Goal: Information Seeking & Learning: Compare options

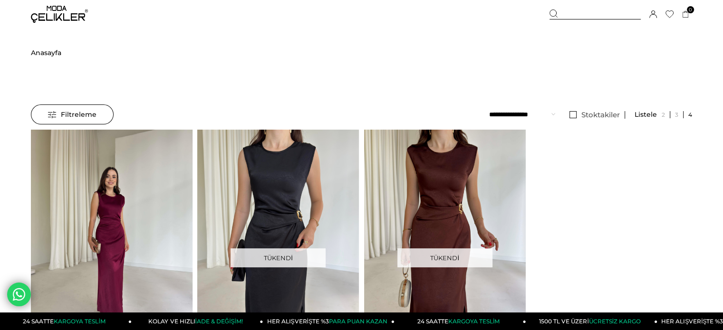
click at [610, 13] on div at bounding box center [595, 15] width 91 height 10
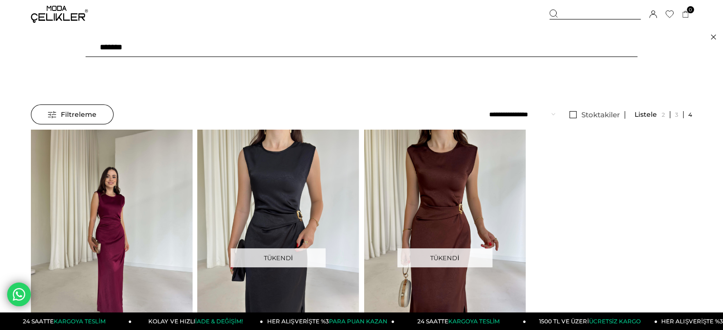
click at [473, 53] on input "*******" at bounding box center [362, 47] width 552 height 19
type input "*"
type input "*****"
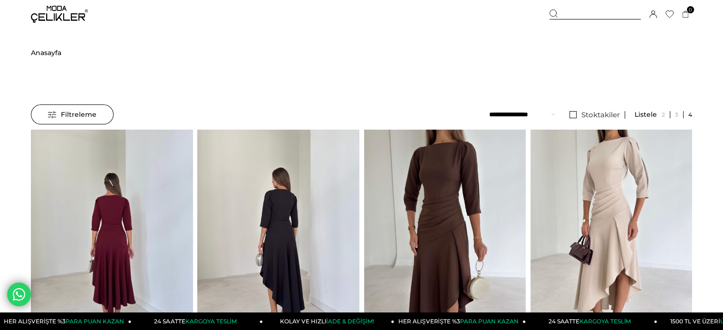
click at [96, 173] on img at bounding box center [112, 237] width 162 height 215
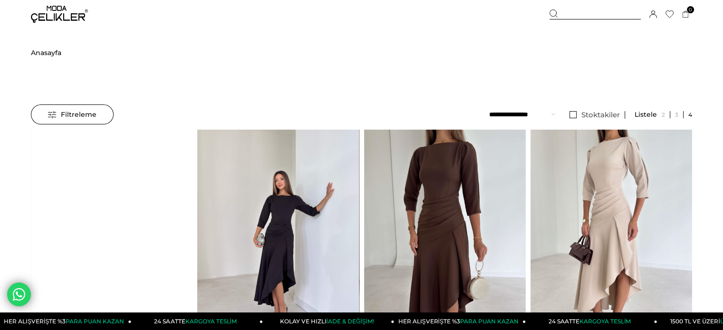
drag, startPoint x: 96, startPoint y: 173, endPoint x: 94, endPoint y: 157, distance: 15.4
click at [96, 173] on div at bounding box center [192, 237] width 647 height 215
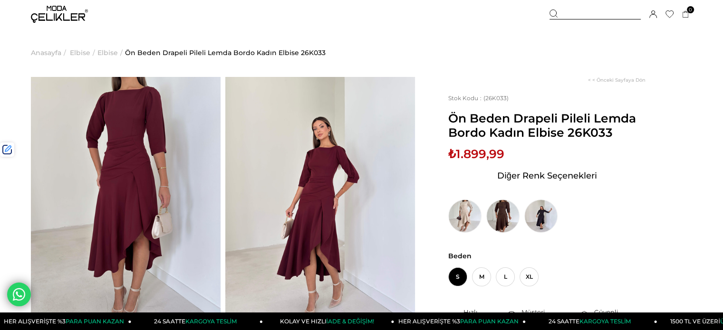
drag, startPoint x: 575, startPoint y: 15, endPoint x: 557, endPoint y: 25, distance: 20.5
click at [575, 15] on div at bounding box center [595, 15] width 91 height 10
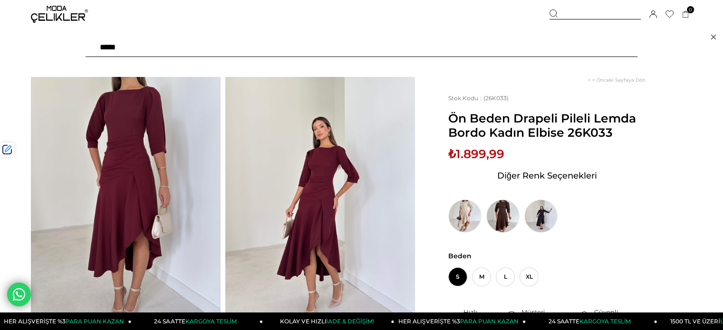
click at [522, 43] on input "text" at bounding box center [362, 47] width 552 height 19
paste input "******"
type input "******"
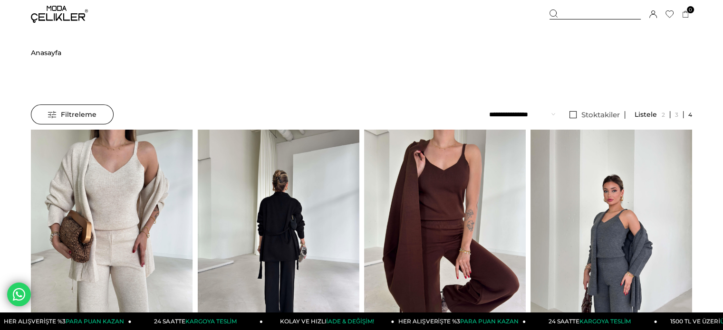
scroll to position [190, 0]
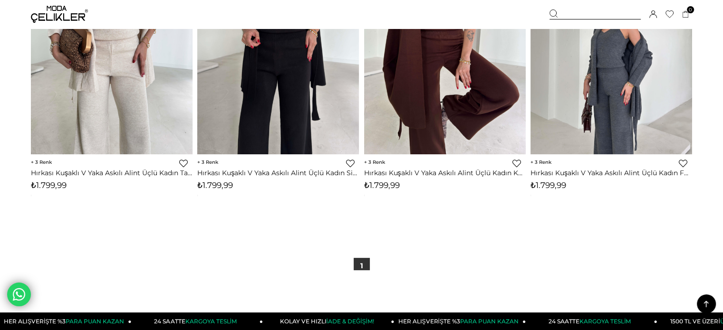
click at [222, 186] on span "₺1.799,99" at bounding box center [215, 186] width 36 height 10
copy span "1.799,99"
click at [579, 15] on div at bounding box center [595, 15] width 91 height 10
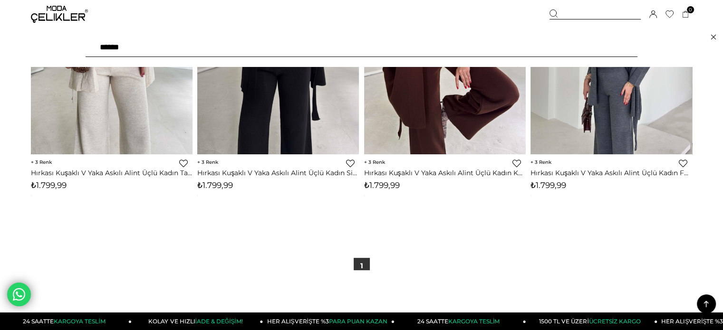
click at [525, 51] on input "******" at bounding box center [362, 47] width 552 height 19
paste input "text"
type input "******"
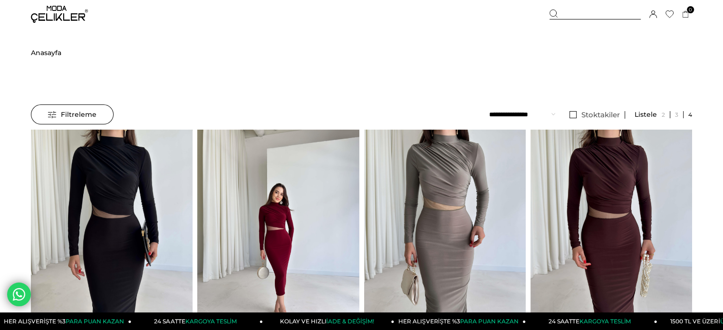
click at [293, 163] on div at bounding box center [278, 237] width 485 height 215
click at [293, 163] on img at bounding box center [278, 237] width 162 height 215
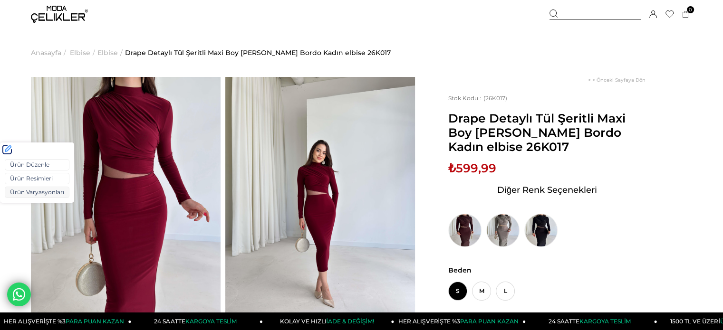
click at [29, 194] on link "Ürün Varyasyonları" at bounding box center [37, 192] width 65 height 11
click at [17, 191] on link "Ürün Varyasyonları" at bounding box center [37, 192] width 65 height 11
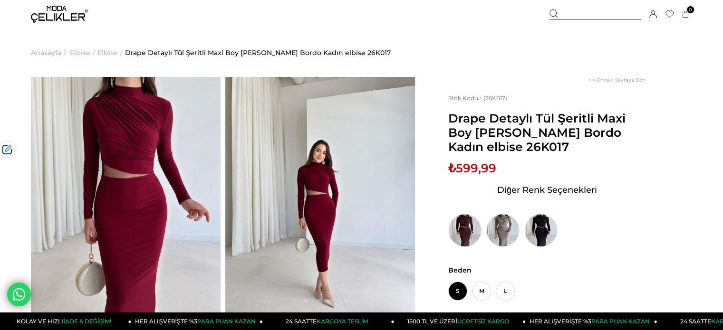
click at [484, 168] on span "₺599,99" at bounding box center [472, 168] width 48 height 14
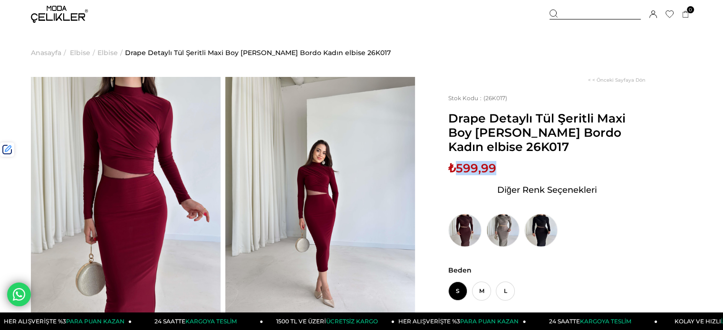
copy span "599,99"
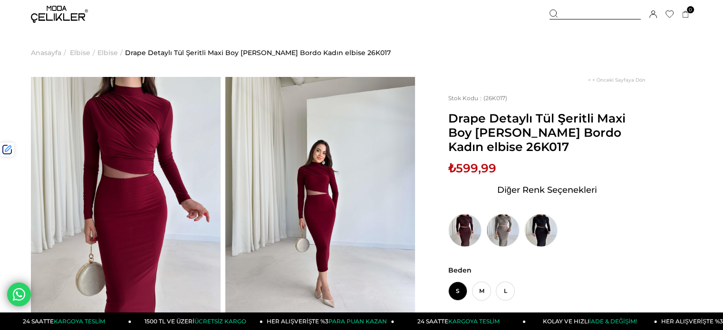
click at [560, 17] on div at bounding box center [595, 15] width 91 height 10
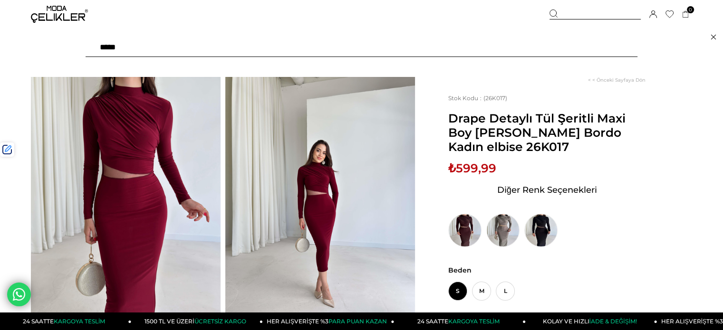
click at [500, 55] on input "text" at bounding box center [362, 47] width 552 height 19
click at [499, 55] on input "text" at bounding box center [362, 47] width 552 height 19
paste input "******"
type input "******"
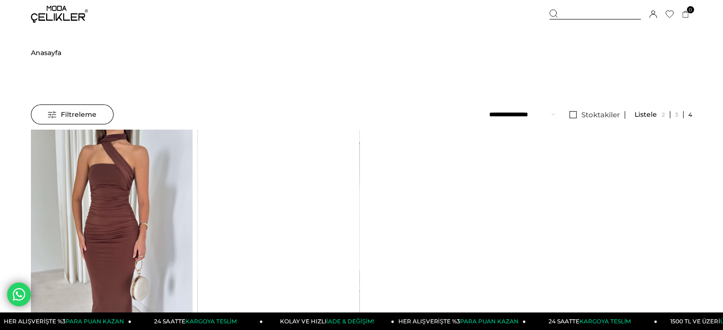
click at [268, 155] on div at bounding box center [359, 237] width 647 height 215
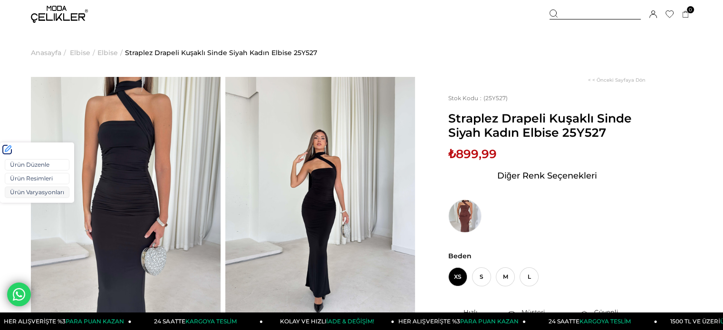
click at [35, 189] on link "Ürün Varyasyonları" at bounding box center [37, 192] width 65 height 11
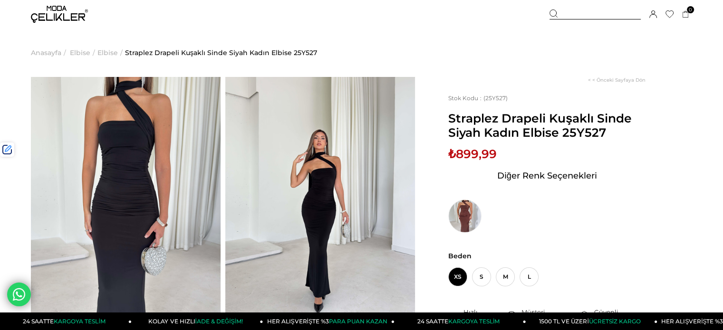
click at [582, 13] on div at bounding box center [595, 15] width 91 height 10
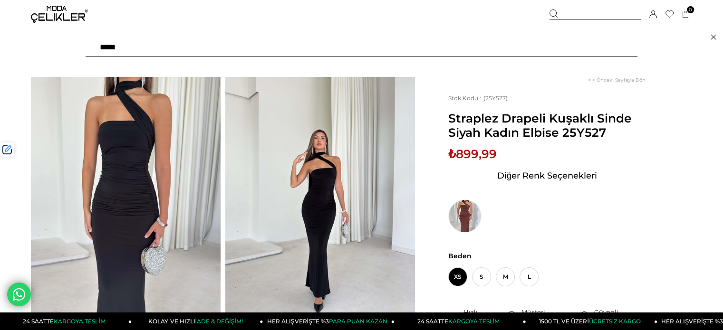
click at [518, 45] on input "text" at bounding box center [362, 47] width 552 height 19
type input "*****"
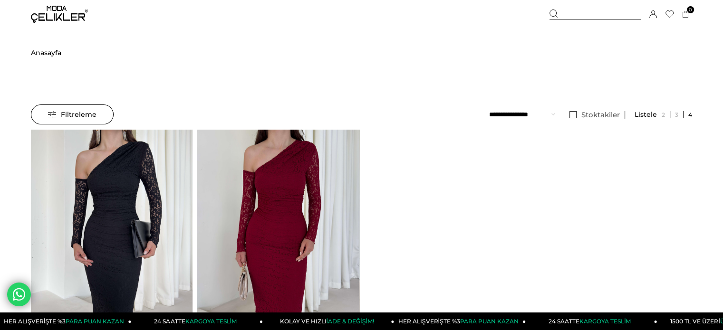
click at [221, 219] on img at bounding box center [278, 237] width 162 height 215
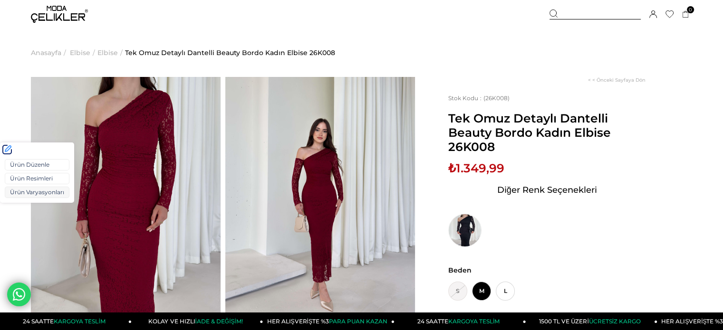
click at [25, 194] on link "Ürün Varyasyonları" at bounding box center [37, 192] width 65 height 11
click at [476, 171] on span "₺1.349,99" at bounding box center [476, 168] width 56 height 14
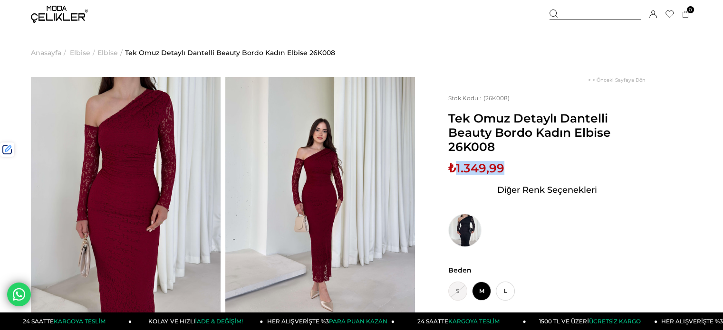
click at [476, 171] on span "₺1.349,99" at bounding box center [476, 168] width 56 height 14
copy span "1.349,99"
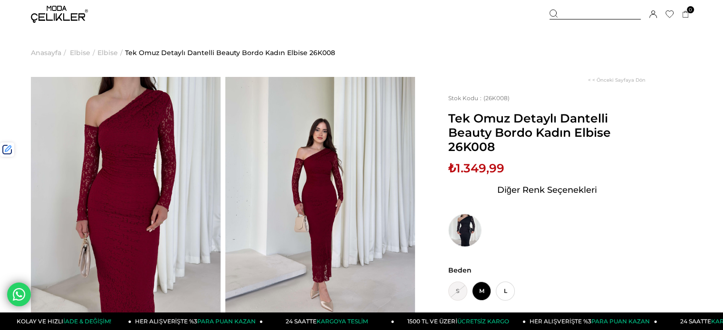
click at [573, 19] on div at bounding box center [595, 15] width 91 height 10
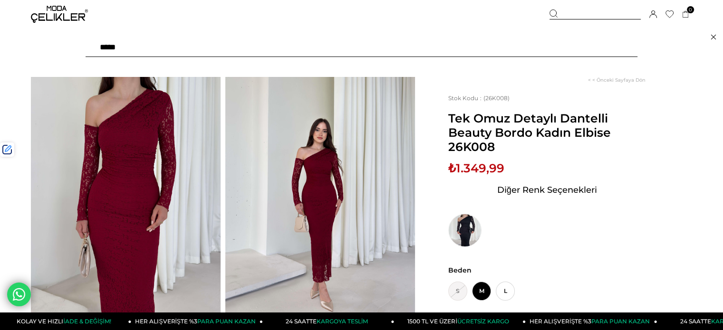
click at [531, 45] on input "text" at bounding box center [362, 47] width 552 height 19
type input "******"
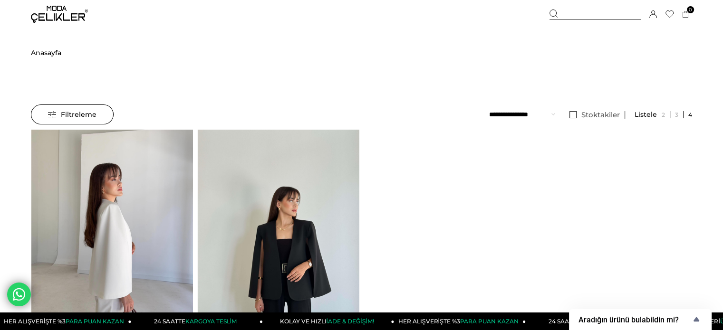
click at [299, 200] on img at bounding box center [279, 237] width 162 height 215
click at [299, 200] on div at bounding box center [116, 237] width 809 height 215
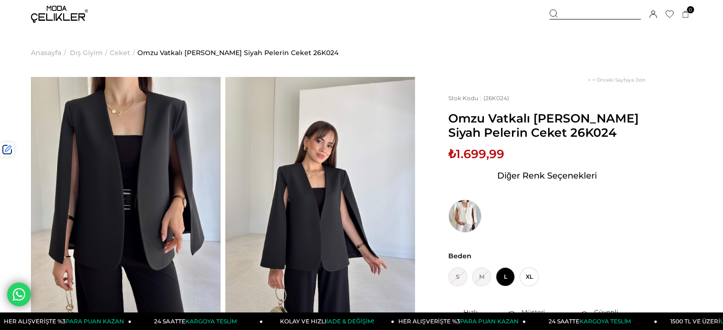
click at [55, 17] on img at bounding box center [59, 14] width 57 height 17
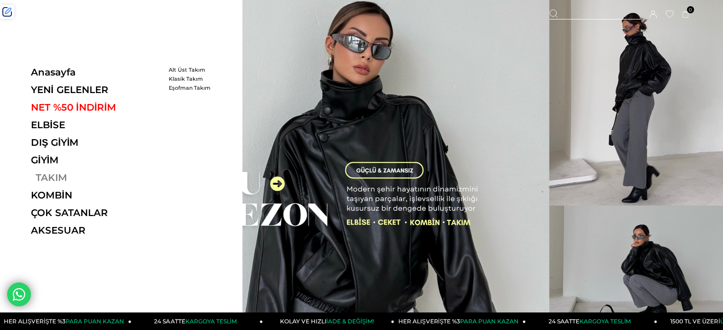
click at [55, 179] on link "TAKIM" at bounding box center [96, 177] width 131 height 11
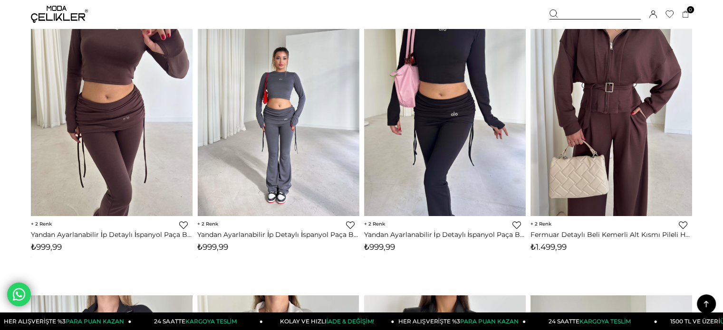
scroll to position [951, 0]
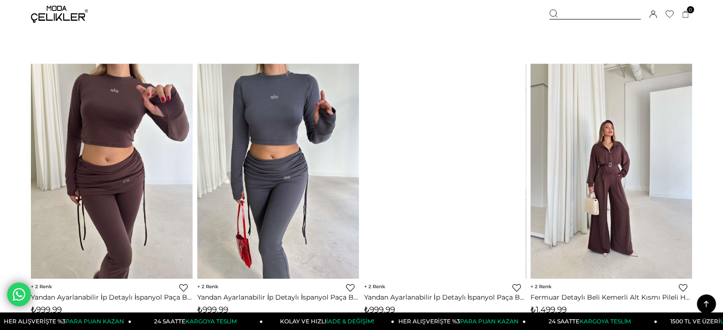
click at [606, 158] on img at bounding box center [612, 171] width 162 height 215
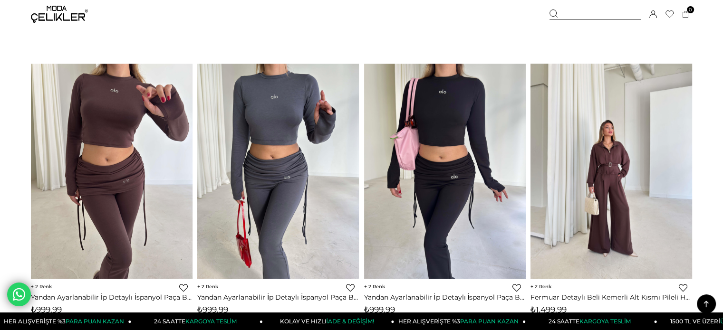
click at [606, 158] on div at bounding box center [692, 171] width 647 height 215
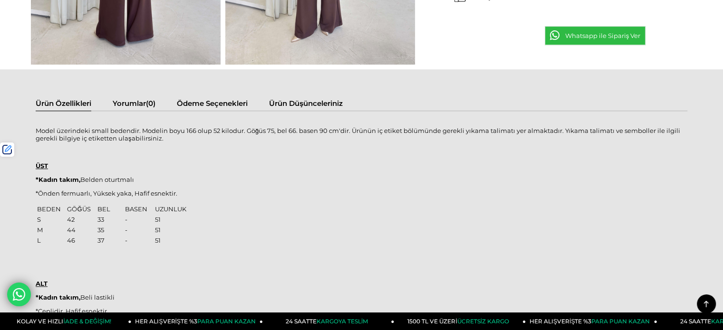
scroll to position [475, 0]
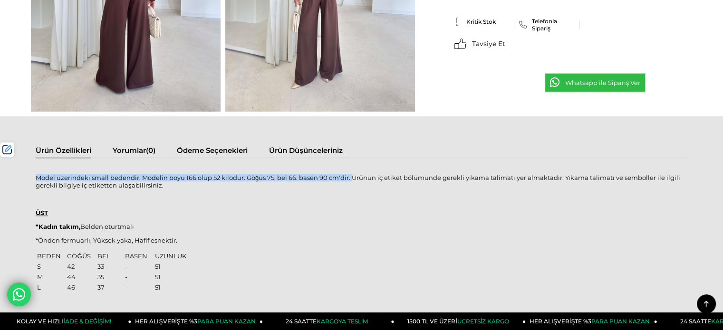
drag, startPoint x: 351, startPoint y: 176, endPoint x: 70, endPoint y: 165, distance: 280.7
click at [70, 165] on div "Model üzerindeki small bedendir. Modelin boyu 166 olup 52 kilodur. Göğüs 75, be…" at bounding box center [362, 318] width 652 height 320
copy p "Model üzerindeki small bedendir. Modelin boyu 166 olup 52 kilodur. Göğüs 75, be…"
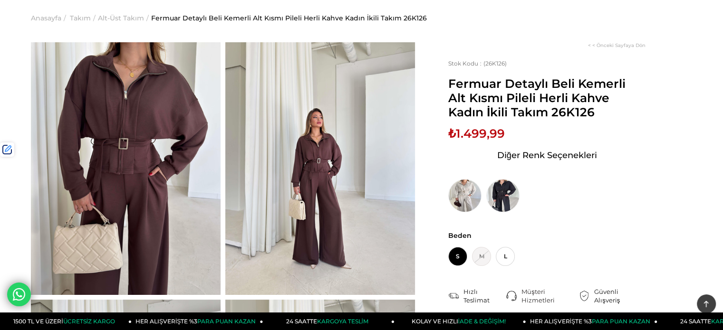
scroll to position [0, 0]
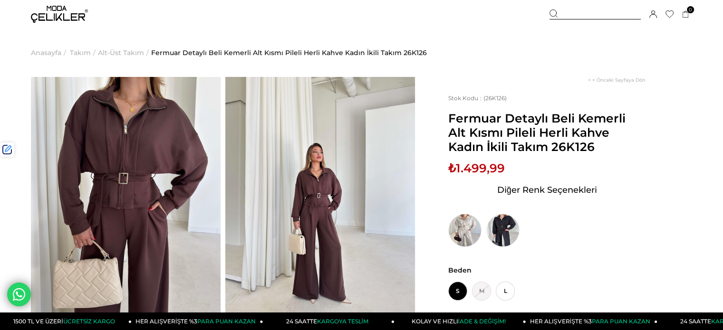
click at [578, 15] on div at bounding box center [595, 15] width 91 height 10
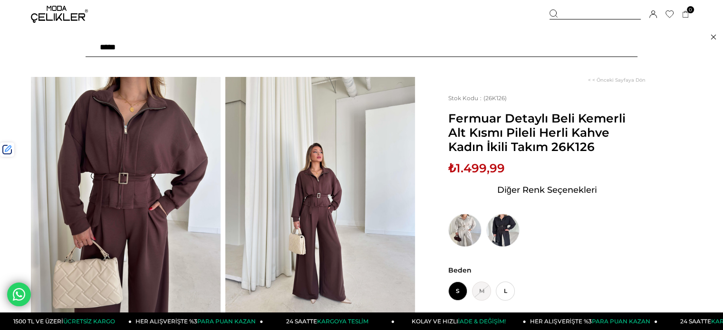
click at [532, 48] on input "text" at bounding box center [362, 47] width 552 height 19
type input "******"
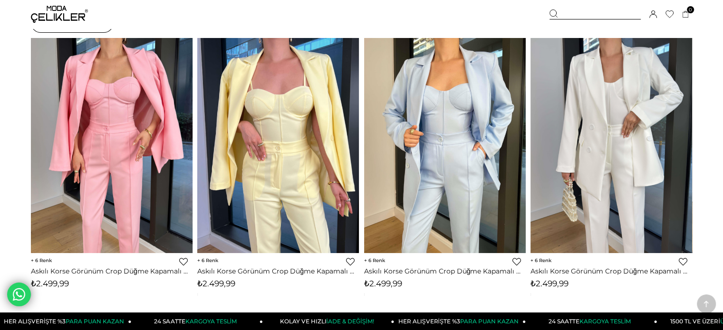
scroll to position [143, 0]
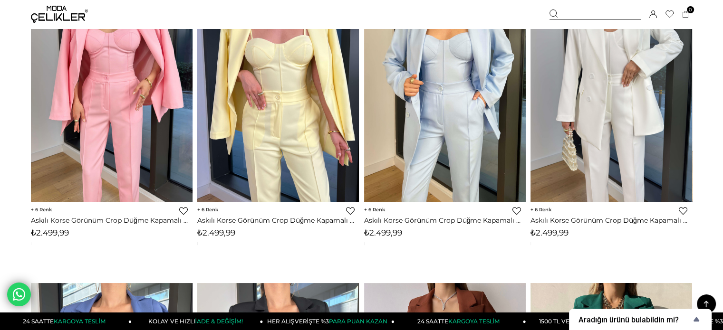
click at [222, 234] on span "₺2.499,99" at bounding box center [216, 233] width 38 height 10
drag, startPoint x: 222, startPoint y: 234, endPoint x: 213, endPoint y: 213, distance: 23.0
click at [222, 234] on span "₺2.499,99" at bounding box center [216, 233] width 38 height 10
copy span "2.499,99"
click at [563, 12] on div at bounding box center [595, 15] width 91 height 10
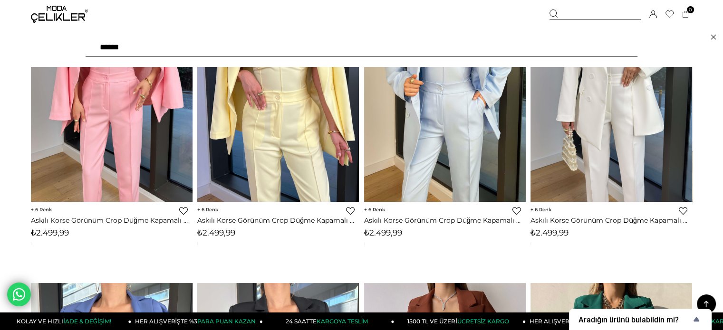
click at [496, 47] on input "******" at bounding box center [362, 47] width 552 height 19
type input "*****"
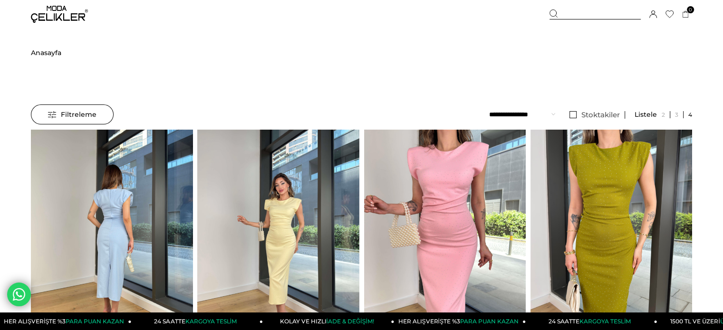
click at [263, 198] on img at bounding box center [278, 237] width 162 height 215
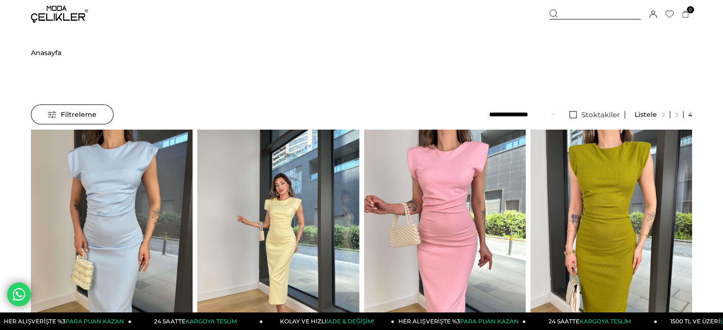
click at [263, 198] on img at bounding box center [278, 237] width 162 height 215
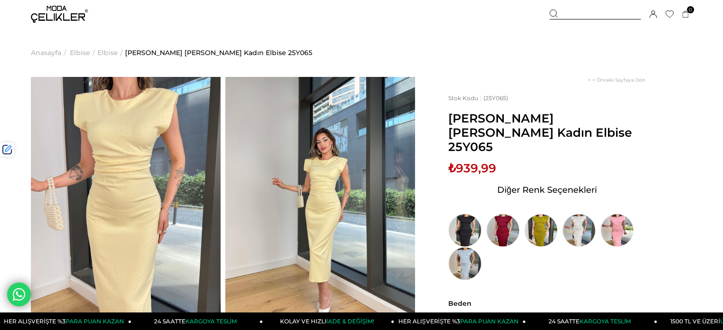
click at [473, 161] on span "₺939,99" at bounding box center [472, 168] width 48 height 14
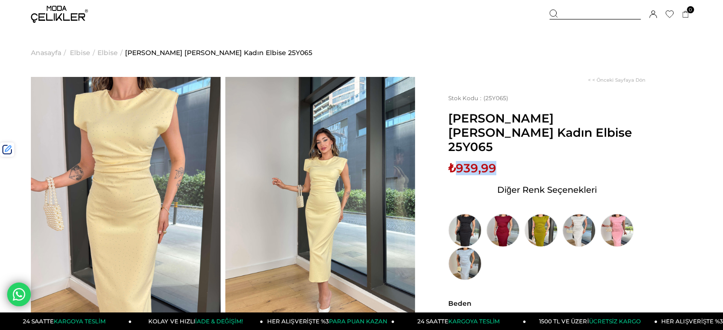
copy span "939,99"
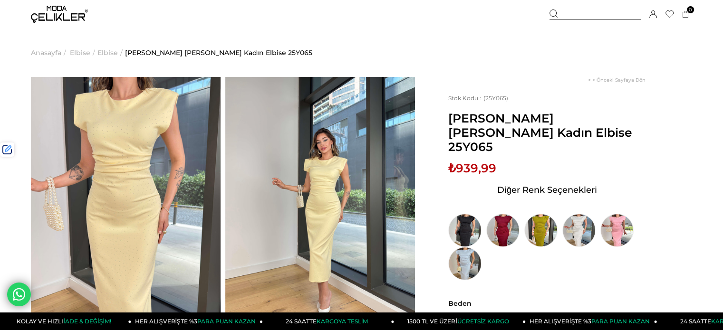
click at [601, 16] on div at bounding box center [595, 15] width 91 height 10
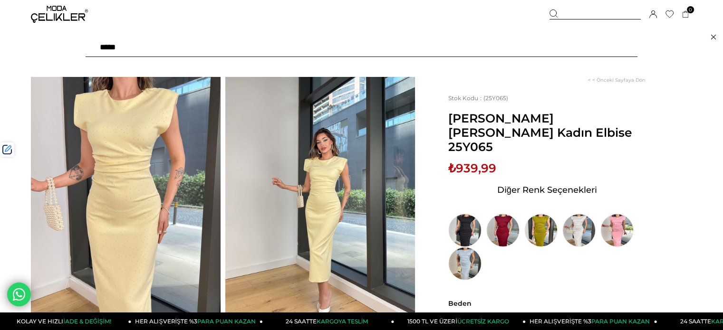
click at [553, 47] on input "text" at bounding box center [362, 47] width 552 height 19
type input "*********"
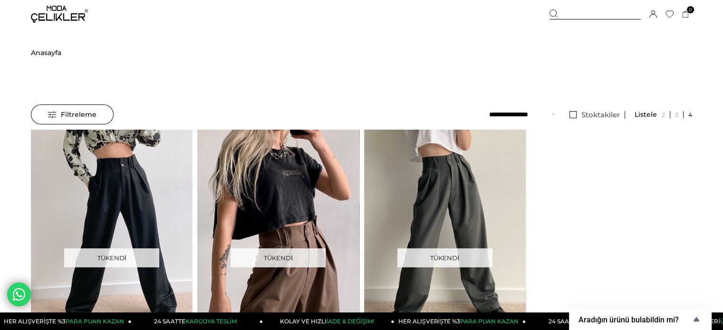
click at [59, 17] on img at bounding box center [59, 14] width 57 height 17
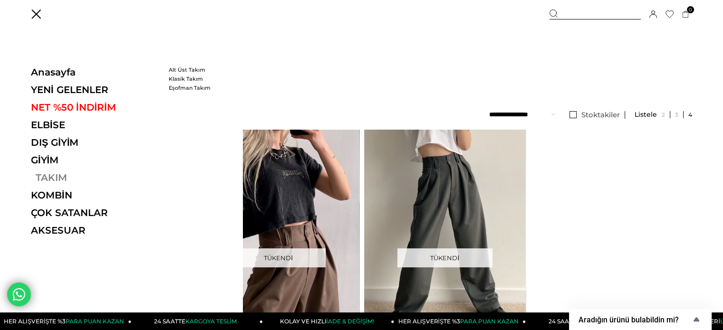
click at [53, 174] on link "TAKIM" at bounding box center [96, 177] width 131 height 11
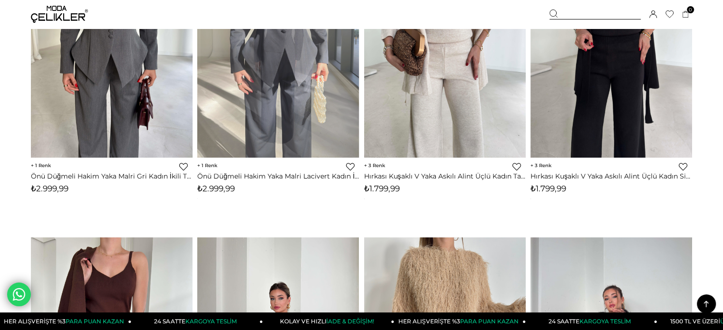
scroll to position [618, 0]
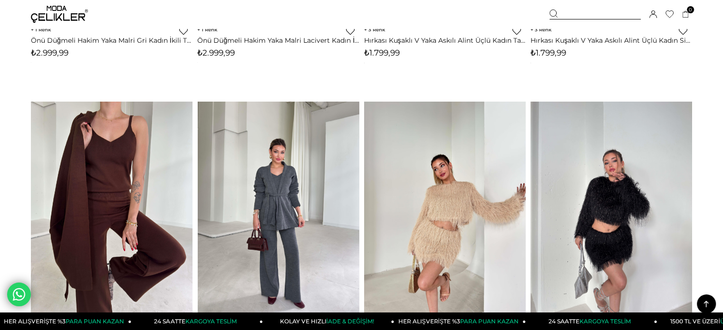
click at [434, 216] on img at bounding box center [445, 208] width 162 height 215
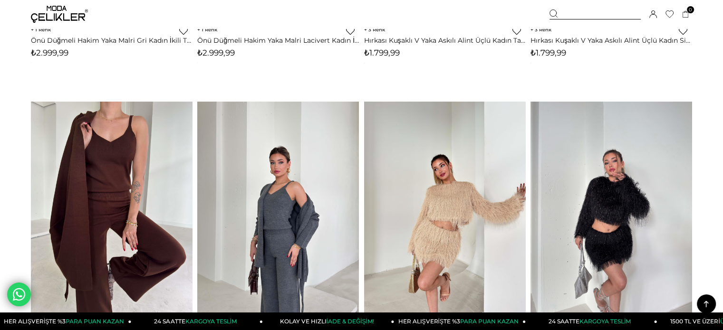
click at [434, 216] on div at bounding box center [445, 209] width 809 height 215
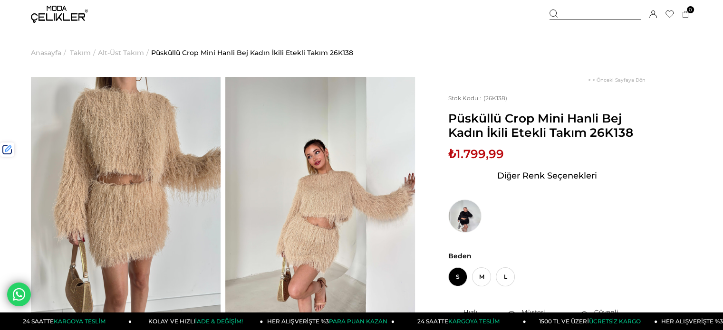
click at [472, 146] on div "Stok Kodu (26K138) Püsküllü Crop Mini Hanli Bej Kadın İkili Etekli Takım 26K138…" at bounding box center [546, 164] width 197 height 138
click at [472, 145] on div "Stok Kodu (26K138) Püsküllü Crop Mini Hanli Bej Kadın İkili Etekli Takım 26K138…" at bounding box center [546, 164] width 197 height 138
click at [493, 162] on div "Diğer Renk Seçenekleri" at bounding box center [546, 197] width 197 height 72
click at [489, 158] on span "₺1.799,99" at bounding box center [476, 154] width 56 height 14
drag, startPoint x: 489, startPoint y: 158, endPoint x: 481, endPoint y: 153, distance: 9.9
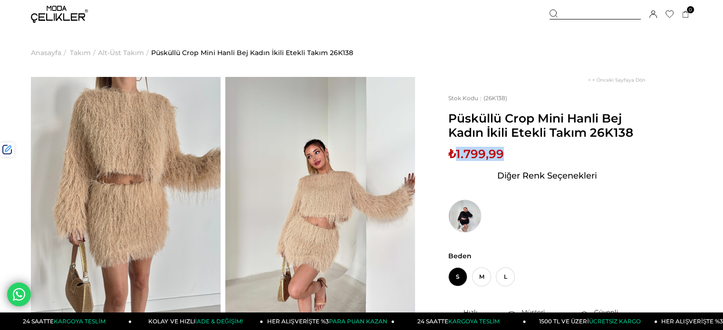
click at [489, 158] on span "₺1.799,99" at bounding box center [476, 154] width 56 height 14
copy span "1.799,99"
click at [577, 16] on div at bounding box center [595, 15] width 91 height 10
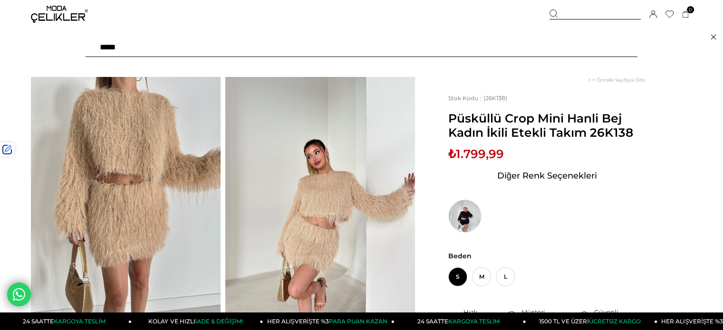
click at [533, 49] on input "text" at bounding box center [362, 47] width 552 height 19
paste input "******"
type input "******"
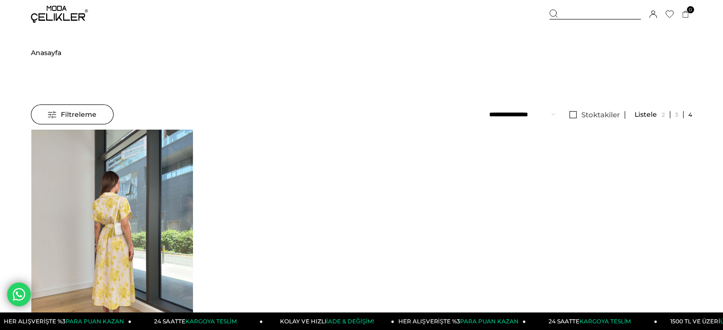
click at [154, 203] on img at bounding box center [112, 237] width 162 height 215
drag, startPoint x: 154, startPoint y: 203, endPoint x: 89, endPoint y: 1, distance: 211.7
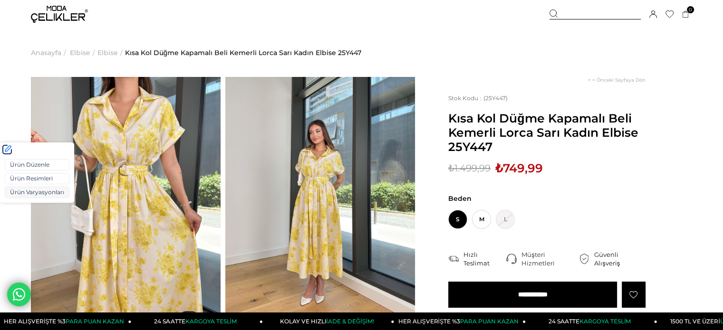
click at [25, 194] on link "Ürün Varyasyonları" at bounding box center [37, 192] width 65 height 11
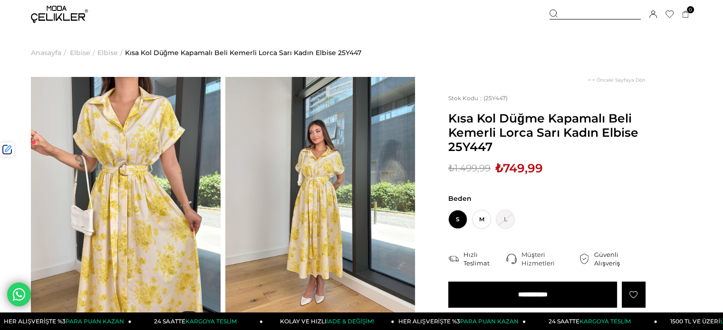
click at [570, 15] on div at bounding box center [595, 15] width 91 height 10
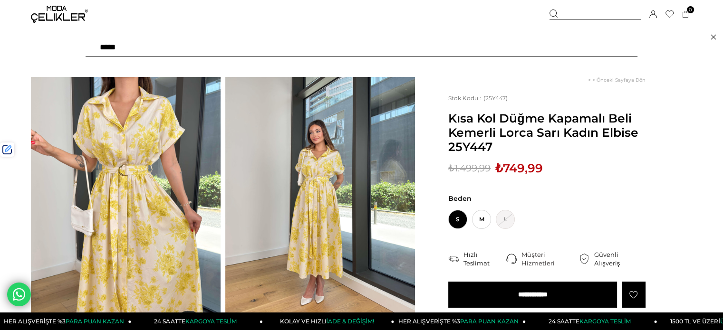
click at [502, 49] on input "text" at bounding box center [362, 47] width 552 height 19
type input "*****"
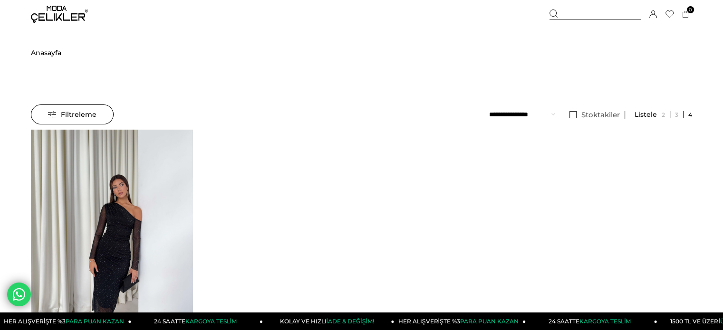
click at [87, 176] on img at bounding box center [112, 237] width 162 height 215
drag, startPoint x: 87, startPoint y: 176, endPoint x: 87, endPoint y: 166, distance: 9.5
click at [87, 176] on div at bounding box center [273, 237] width 809 height 215
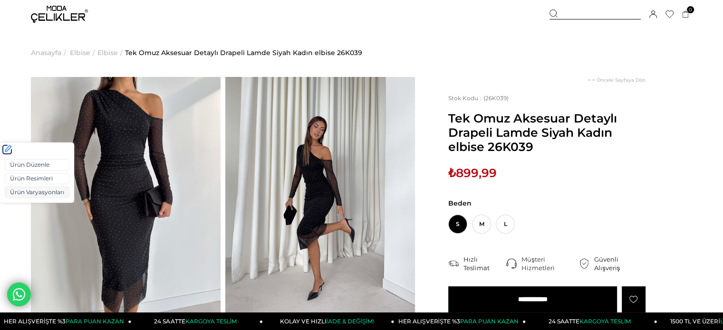
click at [29, 191] on link "Ürün Varyasyonları" at bounding box center [37, 192] width 65 height 11
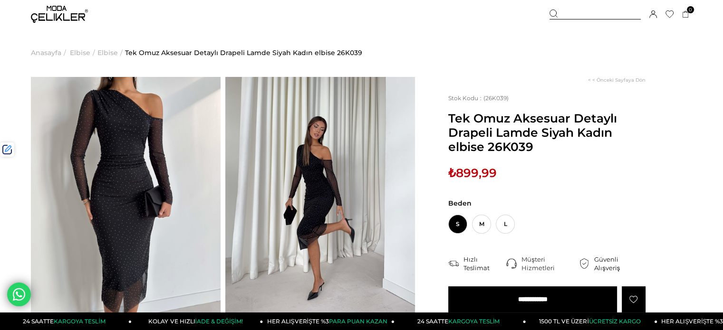
click at [586, 15] on div at bounding box center [595, 15] width 91 height 10
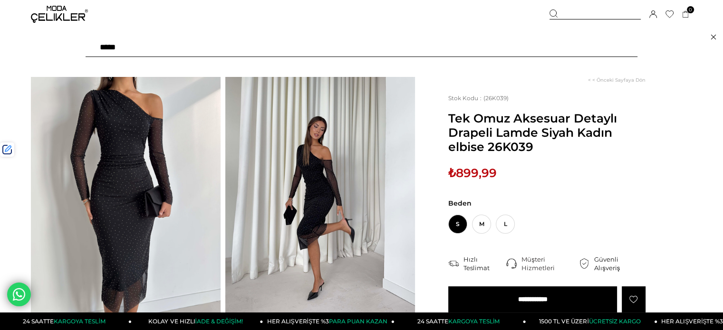
click at [545, 45] on input "text" at bounding box center [362, 47] width 552 height 19
type input "******"
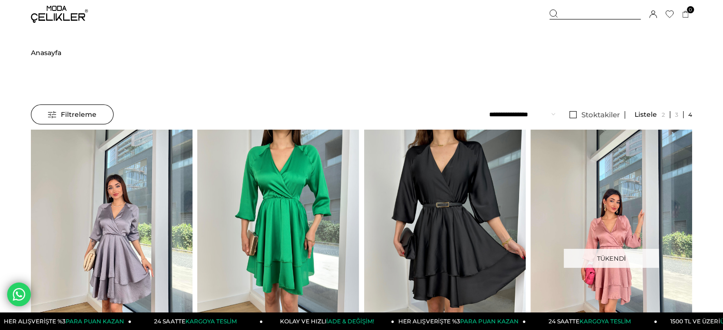
click at [130, 200] on img at bounding box center [112, 237] width 162 height 215
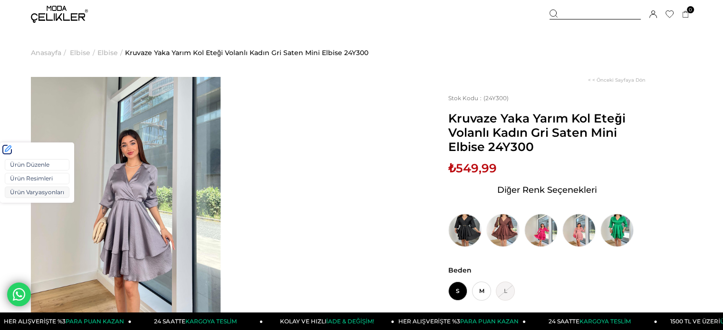
click at [25, 188] on link "Ürün Varyasyonları" at bounding box center [37, 192] width 65 height 11
click at [29, 192] on link "Ürün Varyasyonları" at bounding box center [37, 192] width 65 height 11
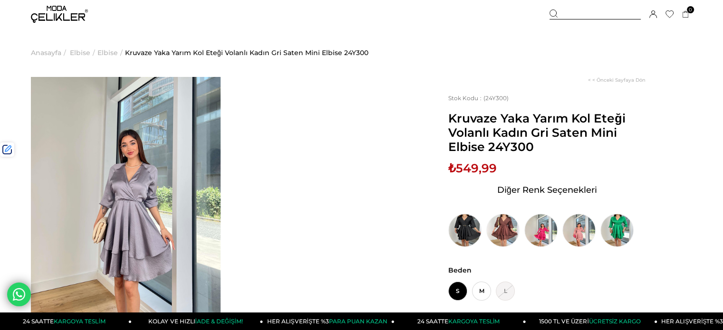
click at [565, 14] on div at bounding box center [595, 15] width 91 height 10
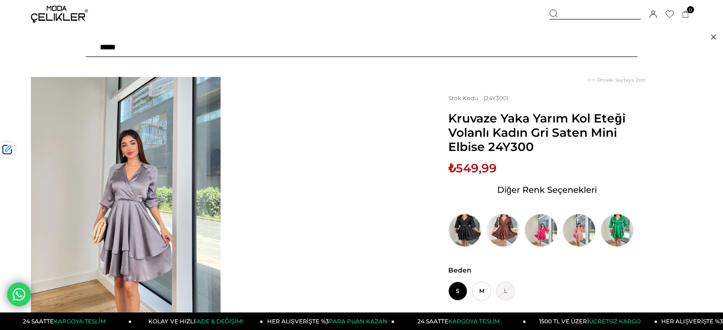
click at [512, 48] on input "text" at bounding box center [362, 47] width 552 height 19
paste input "******"
type input "******"
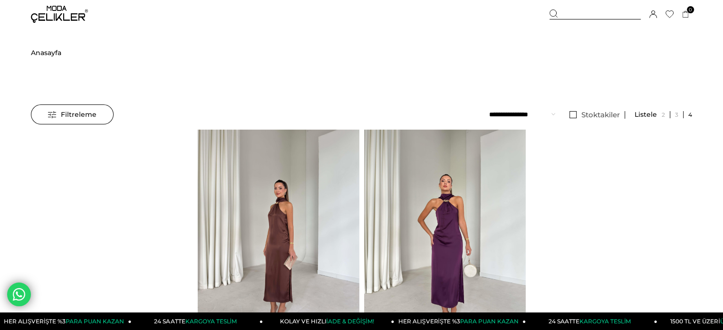
click at [427, 203] on div at bounding box center [607, 237] width 809 height 215
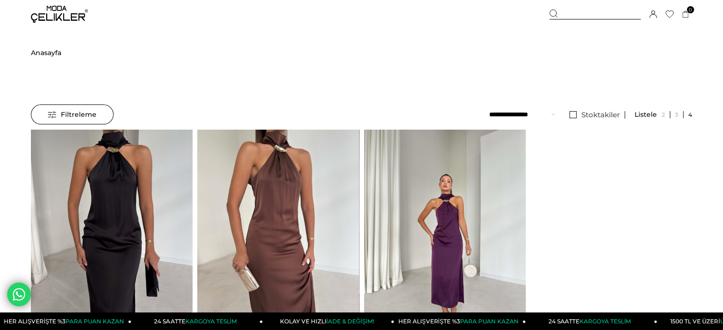
click at [427, 203] on img at bounding box center [445, 237] width 162 height 215
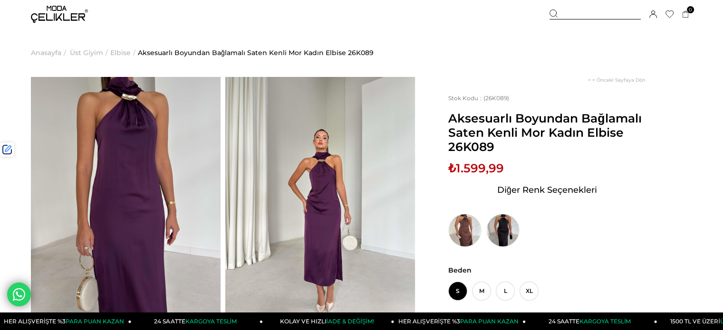
click at [477, 150] on span "Aksesuarlı Boyundan Bağlamalı Saten Kenli Mor Kadın Elbise 26K089" at bounding box center [546, 132] width 197 height 43
click at [458, 154] on span "Aksesuarlı Boyundan Bağlamalı Saten Kenli Mor Kadın Elbise 26K089" at bounding box center [546, 132] width 197 height 43
copy span "26K089"
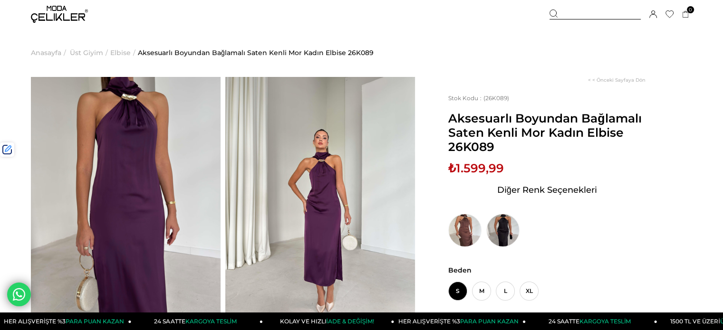
click at [586, 18] on div at bounding box center [595, 15] width 91 height 10
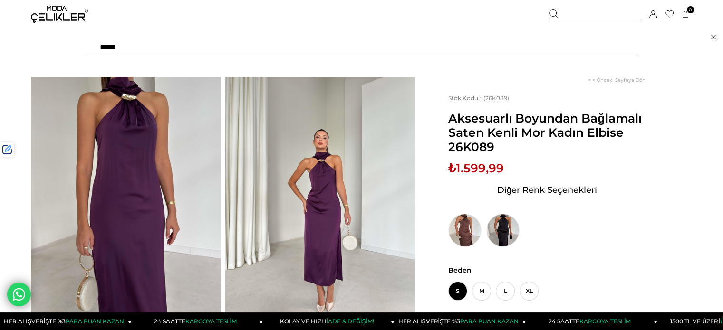
drag, startPoint x: 565, startPoint y: 40, endPoint x: 560, endPoint y: 49, distance: 10.0
click at [562, 46] on input "text" at bounding box center [362, 47] width 552 height 19
click at [560, 49] on input "text" at bounding box center [362, 47] width 552 height 19
paste input "******"
type input "******"
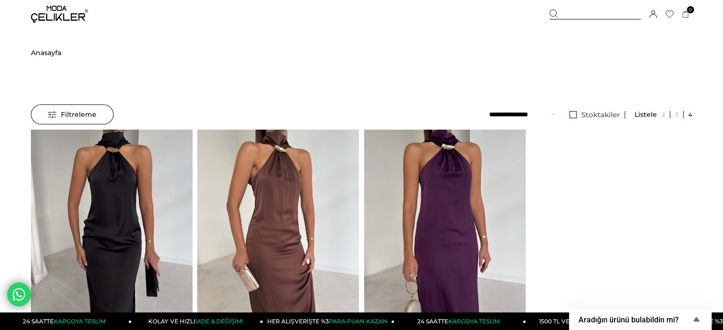
drag, startPoint x: 588, startPoint y: 14, endPoint x: 585, endPoint y: 19, distance: 5.1
click at [588, 14] on div at bounding box center [595, 15] width 91 height 10
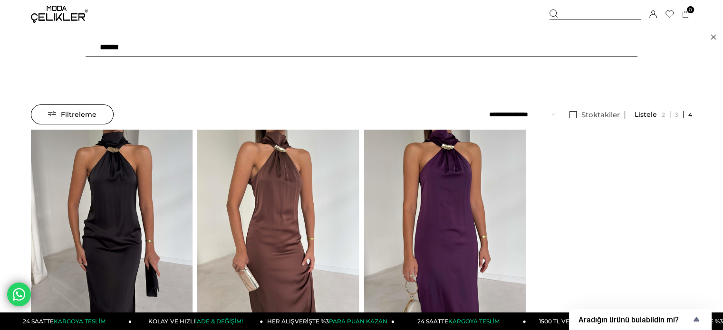
click at [535, 48] on input "******" at bounding box center [362, 47] width 552 height 19
paste input "text"
type input "******"
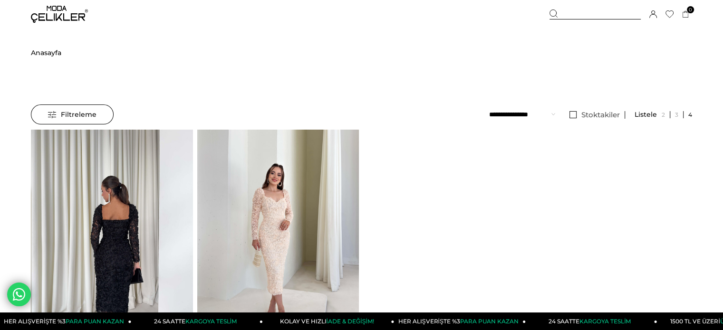
click at [145, 188] on img at bounding box center [112, 237] width 162 height 215
drag, startPoint x: 145, startPoint y: 188, endPoint x: 135, endPoint y: 145, distance: 43.9
click at [145, 188] on div at bounding box center [31, 237] width 647 height 215
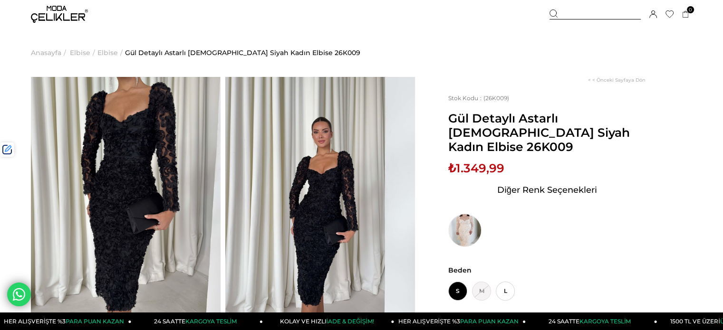
click at [585, 11] on div at bounding box center [595, 15] width 91 height 10
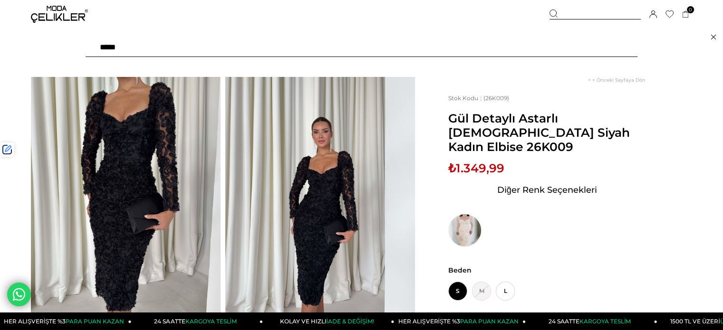
click at [539, 48] on input "text" at bounding box center [362, 47] width 552 height 19
type input "******"
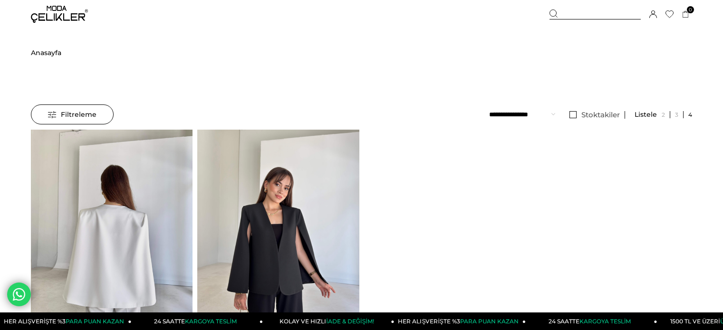
click at [103, 189] on img at bounding box center [112, 237] width 162 height 215
click at [103, 189] on div at bounding box center [112, 237] width 809 height 215
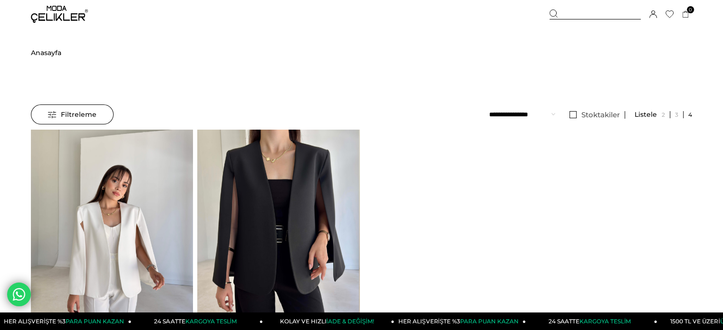
click at [103, 189] on img at bounding box center [112, 237] width 162 height 215
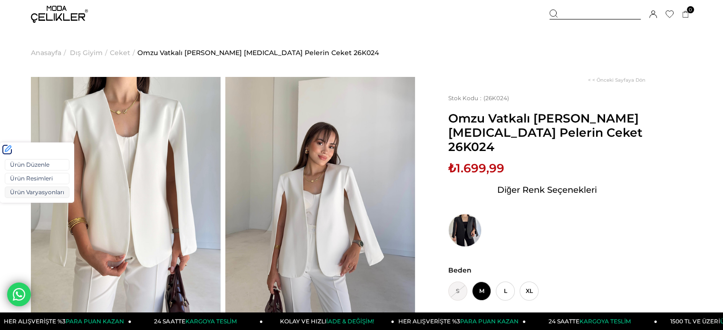
click at [18, 191] on link "Ürün Varyasyonları" at bounding box center [37, 192] width 65 height 11
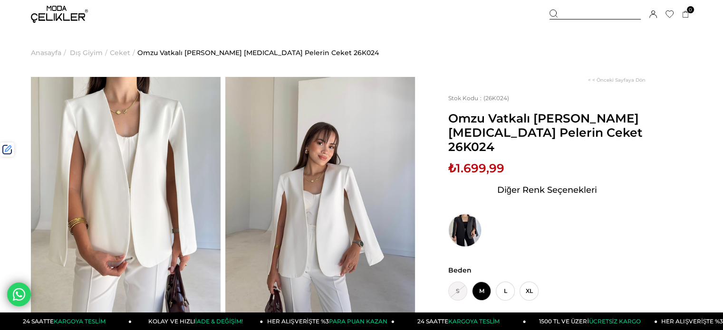
click at [10, 24] on div "Menü Üye Girişi Üye Ol Hesabım Çıkış Yap [GEOGRAPHIC_DATA] Favorilerim Yardım S…" at bounding box center [361, 14] width 723 height 29
drag, startPoint x: 575, startPoint y: 12, endPoint x: 571, endPoint y: 22, distance: 10.1
click at [575, 12] on div at bounding box center [595, 15] width 91 height 10
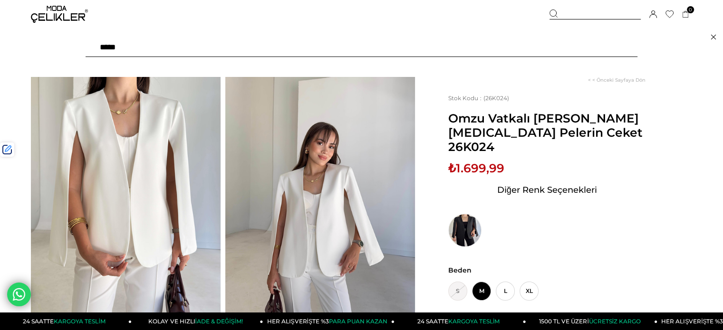
click at [539, 45] on input "text" at bounding box center [362, 47] width 552 height 19
paste input "******"
type input "******"
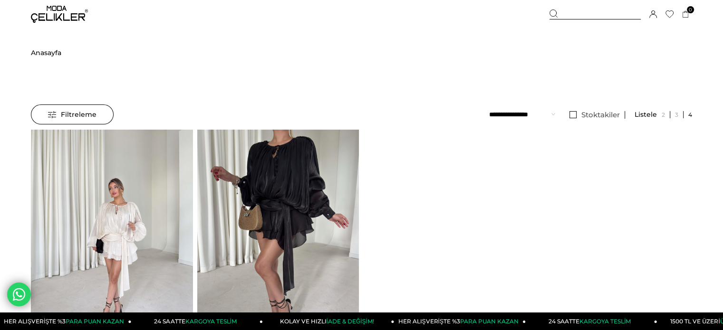
click at [125, 146] on img at bounding box center [112, 237] width 162 height 215
drag, startPoint x: 125, startPoint y: 146, endPoint x: 91, endPoint y: 43, distance: 108.7
click at [125, 146] on div at bounding box center [112, 237] width 809 height 215
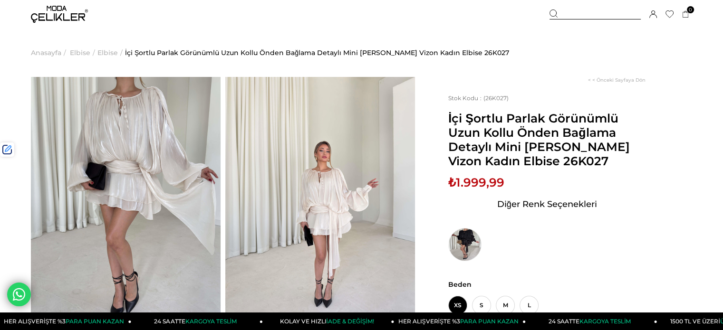
click at [590, 16] on div at bounding box center [595, 15] width 91 height 10
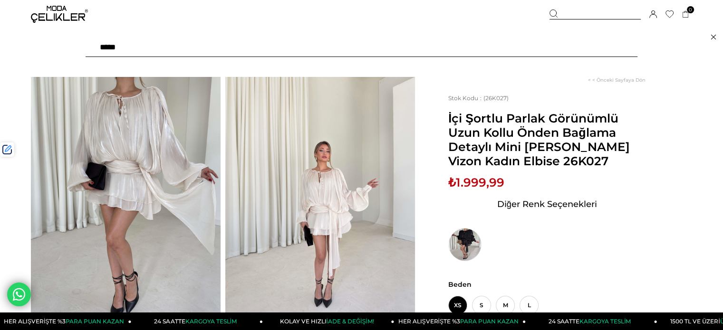
click at [570, 44] on input "text" at bounding box center [362, 47] width 552 height 19
type input "*****"
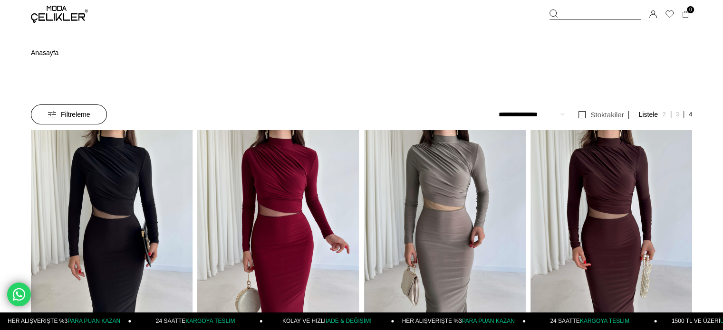
click at [241, 228] on img at bounding box center [278, 237] width 162 height 215
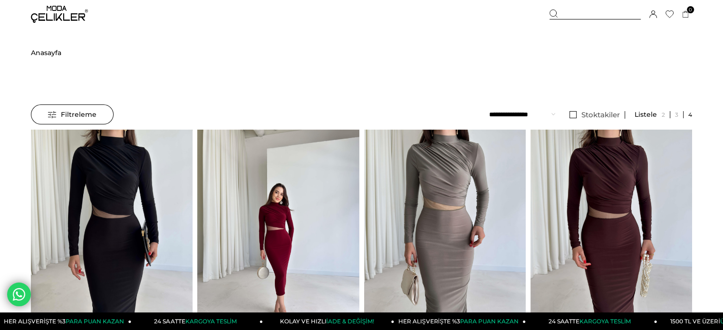
click at [258, 220] on img at bounding box center [278, 237] width 162 height 215
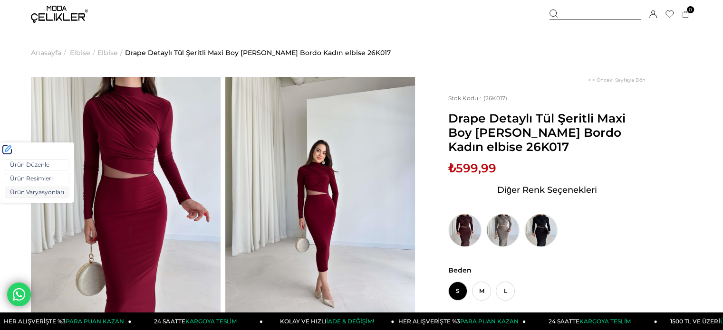
click at [31, 192] on link "Ürün Varyasyonları" at bounding box center [37, 192] width 65 height 11
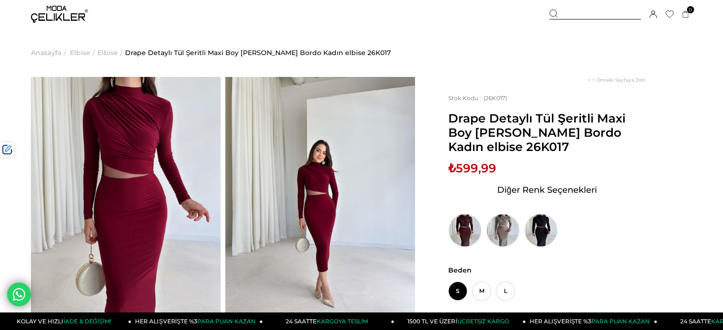
click at [485, 166] on span "₺599,99" at bounding box center [472, 168] width 48 height 14
copy span "599,99"
click at [567, 14] on div at bounding box center [595, 15] width 91 height 10
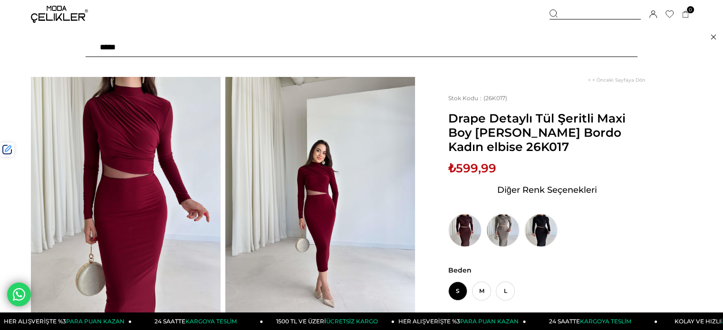
click at [513, 48] on input "text" at bounding box center [362, 47] width 552 height 19
paste input "******"
type input "******"
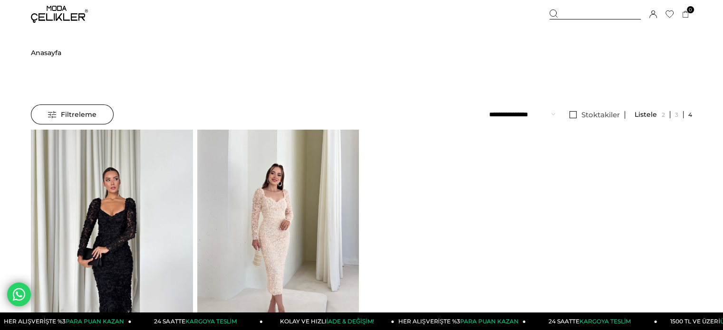
drag, startPoint x: 0, startPoint y: 0, endPoint x: 141, endPoint y: 154, distance: 209.0
click at [141, 154] on img at bounding box center [112, 237] width 162 height 215
drag, startPoint x: 141, startPoint y: 154, endPoint x: 133, endPoint y: 116, distance: 39.4
click at [141, 154] on img at bounding box center [112, 237] width 162 height 215
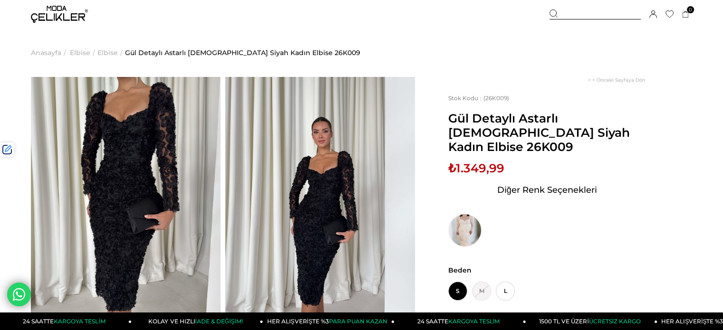
click at [597, 14] on div at bounding box center [595, 15] width 91 height 10
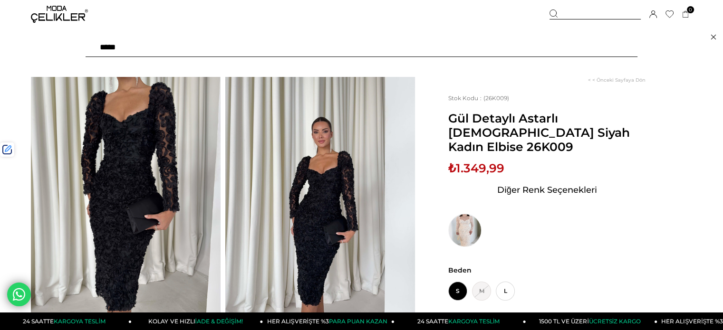
click at [537, 49] on input "text" at bounding box center [362, 47] width 552 height 19
type input "*****"
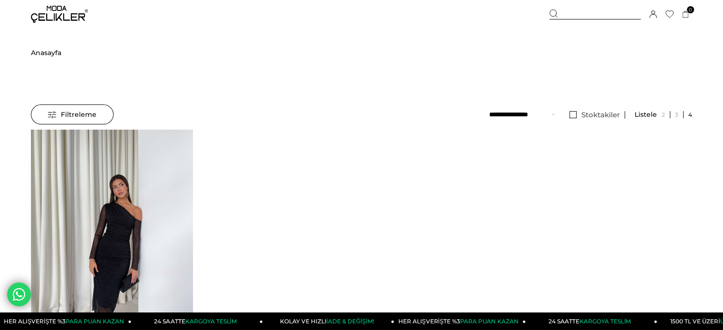
click at [84, 195] on div at bounding box center [273, 237] width 809 height 215
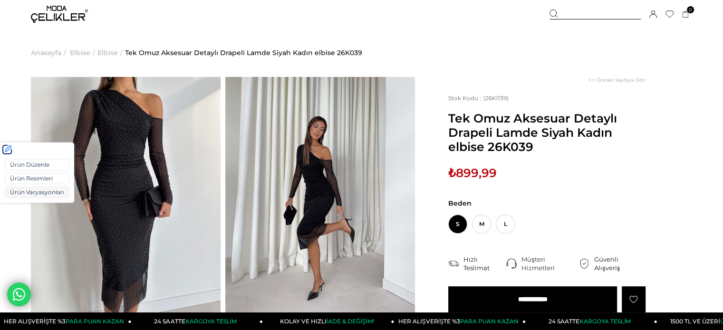
click at [39, 190] on link "Ürün Varyasyonları" at bounding box center [37, 192] width 65 height 11
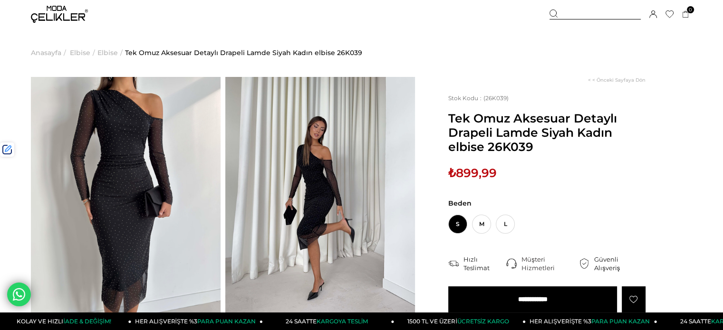
click at [459, 174] on span "₺899,99" at bounding box center [472, 173] width 48 height 14
copy span "899,99"
click at [593, 17] on div at bounding box center [595, 15] width 91 height 10
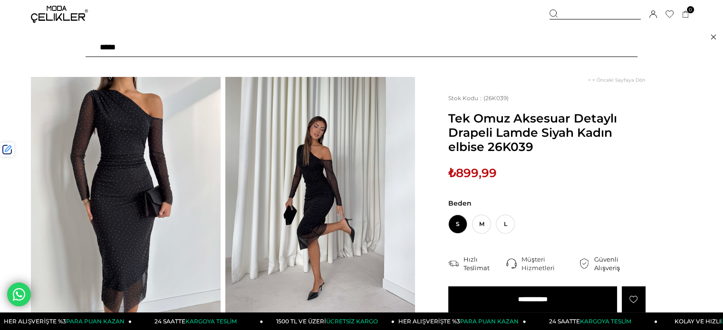
click at [548, 48] on input "text" at bounding box center [362, 47] width 552 height 19
type input "******"
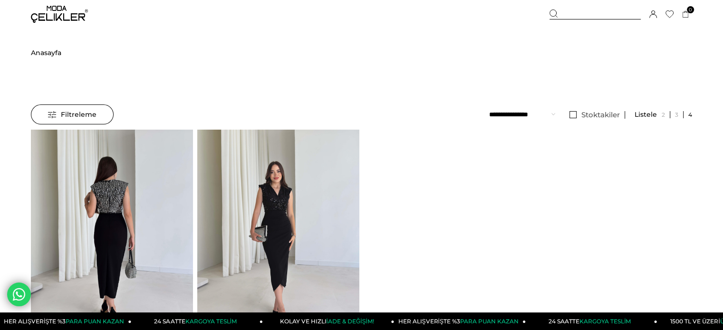
click at [131, 186] on img at bounding box center [112, 237] width 162 height 215
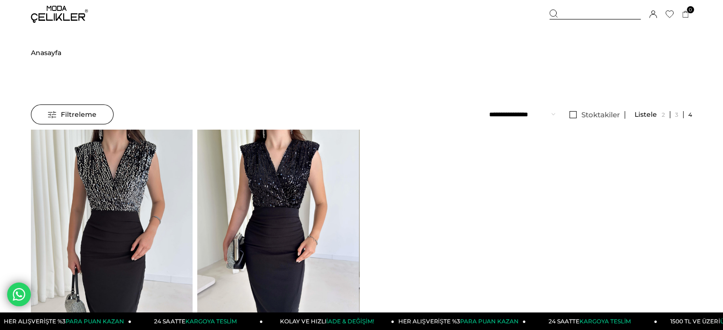
drag, startPoint x: 131, startPoint y: 186, endPoint x: 65, endPoint y: 20, distance: 179.2
click at [131, 185] on div at bounding box center [111, 237] width 485 height 215
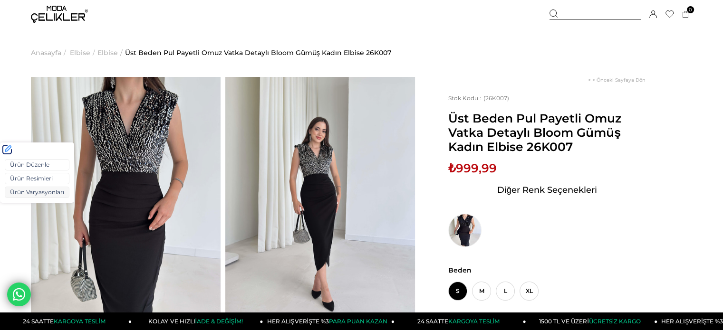
click at [30, 193] on link "Ürün Varyasyonları" at bounding box center [37, 192] width 65 height 11
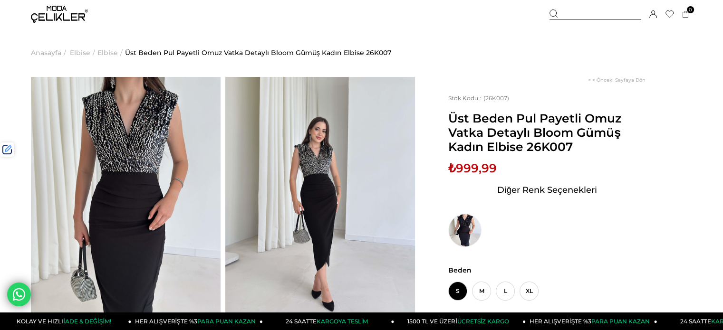
click at [582, 14] on div at bounding box center [595, 15] width 91 height 10
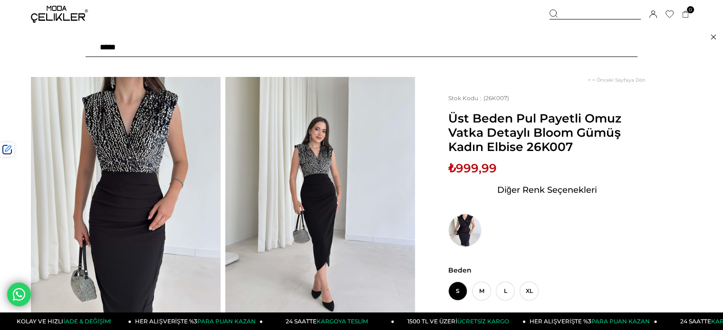
click at [517, 48] on input "text" at bounding box center [362, 47] width 552 height 19
type input "*******"
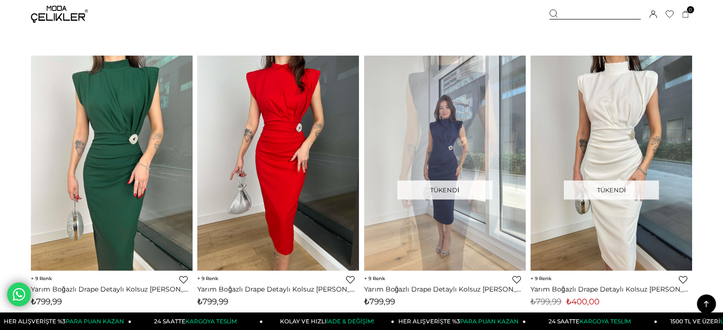
scroll to position [570, 0]
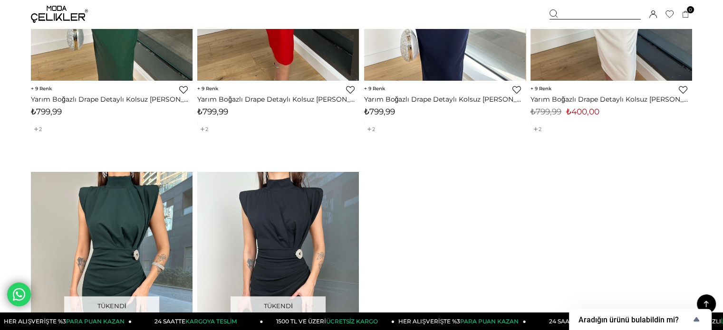
click at [594, 11] on div at bounding box center [595, 15] width 91 height 10
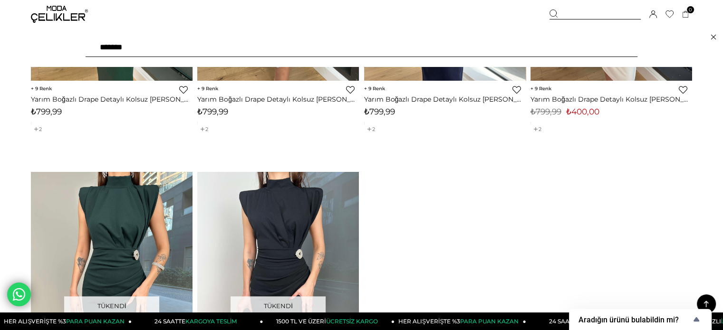
click at [540, 50] on input "*******" at bounding box center [362, 47] width 552 height 19
type input "******"
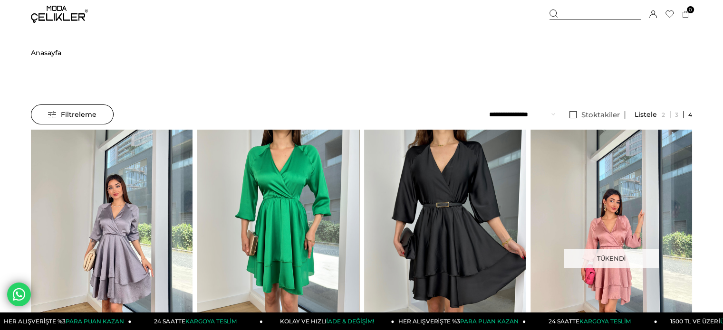
click at [153, 185] on img at bounding box center [112, 237] width 162 height 215
drag, startPoint x: 0, startPoint y: 0, endPoint x: 153, endPoint y: 185, distance: 240.4
click at [153, 185] on img at bounding box center [112, 237] width 162 height 215
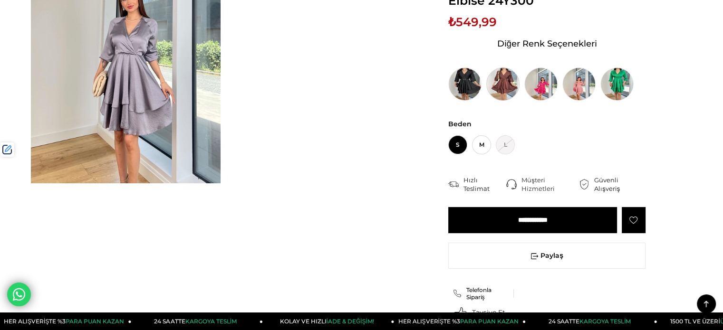
scroll to position [95, 0]
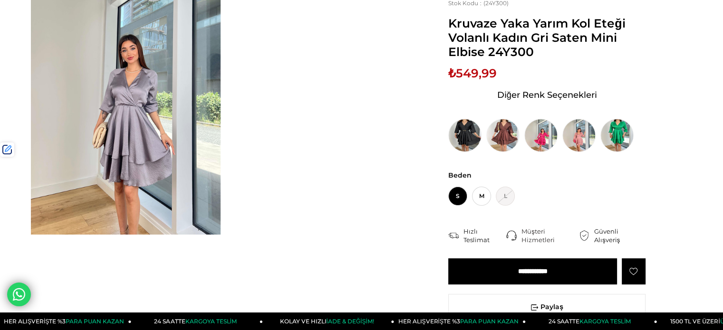
click at [515, 47] on span "Kruvaze Yaka Yarım Kol Eteği Volanlı Kadın Gri Saten Mini Elbise 24Y300" at bounding box center [546, 37] width 197 height 43
copy span "24Y300"
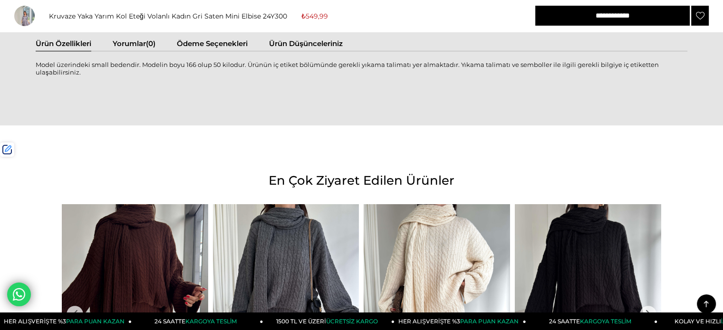
scroll to position [523, 0]
drag, startPoint x: 244, startPoint y: 65, endPoint x: 38, endPoint y: 62, distance: 206.3
click at [38, 62] on div "Model üzerindeki small bedendir. Modelin boyu 166 olup 50 kilodur. Ürünün iç et…" at bounding box center [362, 73] width 652 height 26
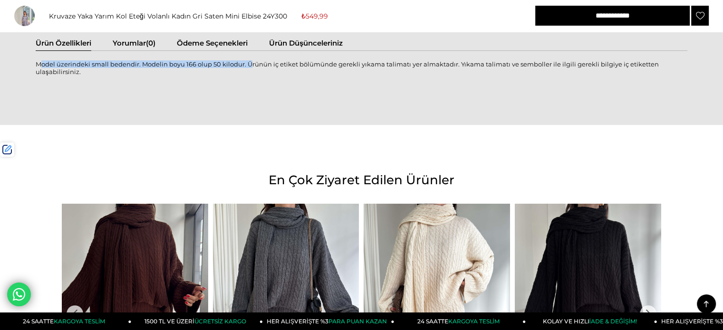
copy div "Model üzerindeki small bedendir. Modelin boyu 166 olup 50 kilodur."
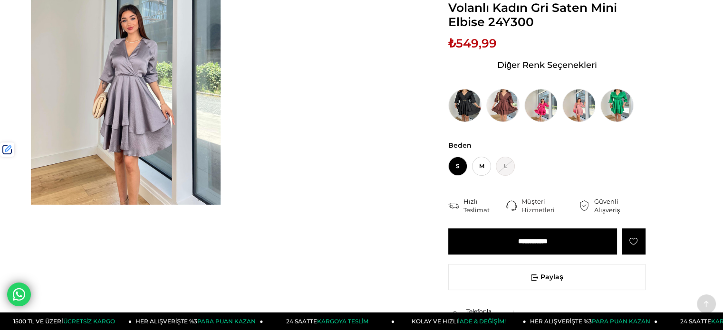
scroll to position [190, 0]
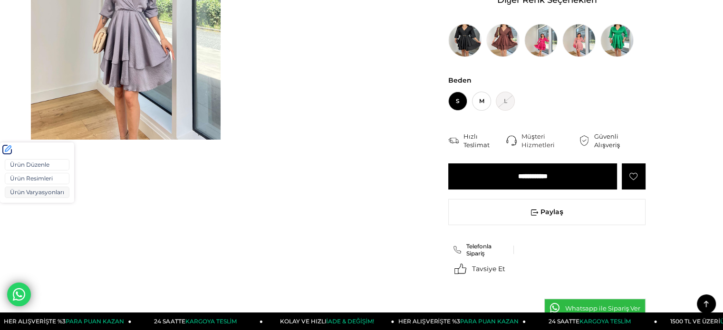
click at [33, 191] on link "Ürün Varyasyonları" at bounding box center [37, 192] width 65 height 11
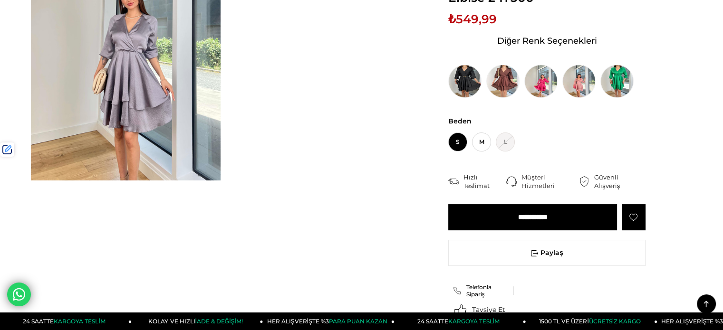
scroll to position [0, 0]
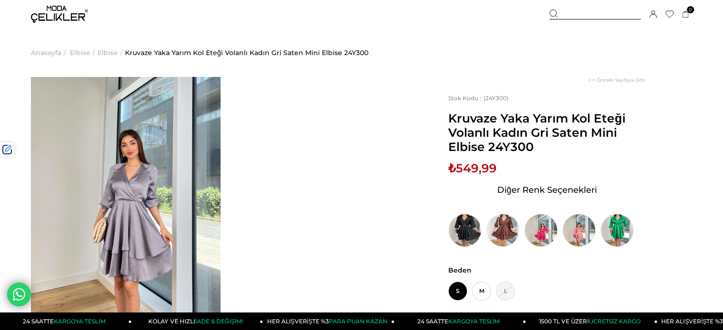
drag, startPoint x: 582, startPoint y: 17, endPoint x: 572, endPoint y: 29, distance: 15.5
click at [582, 17] on div at bounding box center [595, 15] width 91 height 10
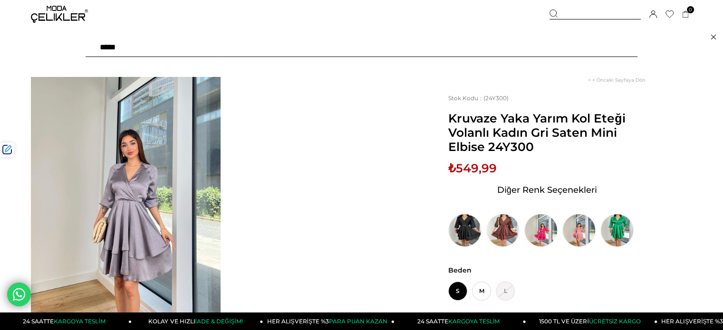
click at [555, 44] on input "text" at bounding box center [362, 47] width 552 height 19
paste input "******"
type input "******"
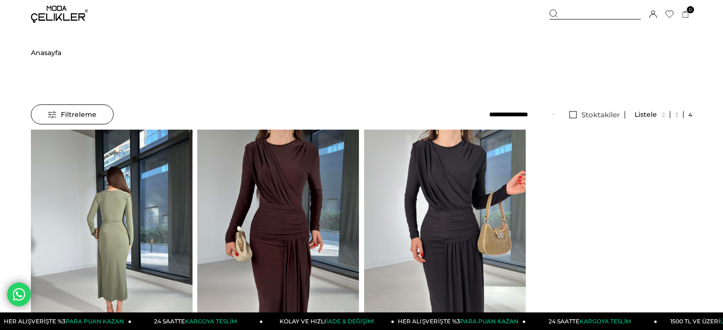
drag, startPoint x: 140, startPoint y: 175, endPoint x: 115, endPoint y: 68, distance: 109.9
click at [140, 174] on img at bounding box center [112, 237] width 162 height 215
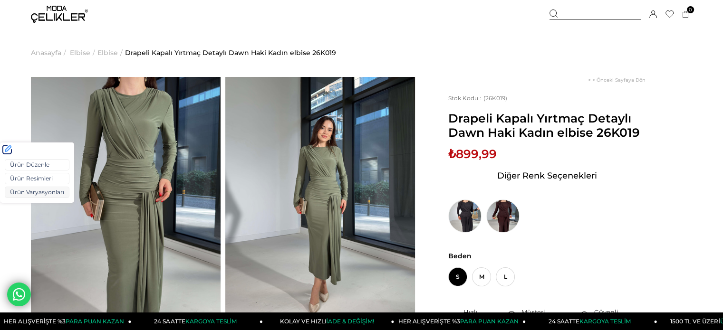
click at [37, 193] on link "Ürün Varyasyonları" at bounding box center [37, 192] width 65 height 11
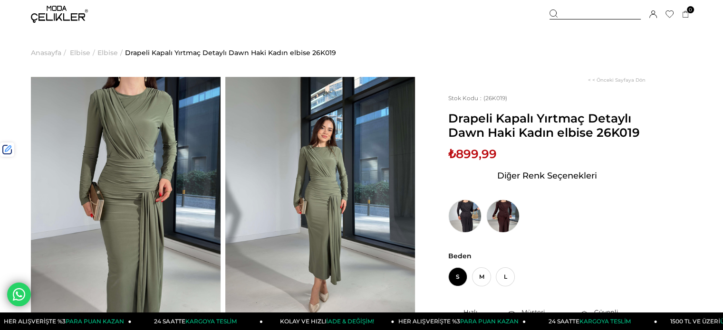
click at [466, 161] on span "₺899,99" at bounding box center [472, 154] width 48 height 14
copy span "899,99"
drag, startPoint x: 567, startPoint y: 15, endPoint x: 552, endPoint y: 27, distance: 18.3
click at [567, 16] on div at bounding box center [595, 15] width 91 height 10
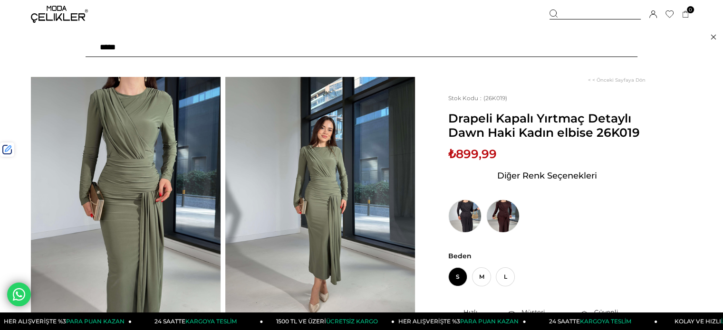
click at [523, 44] on input "text" at bounding box center [362, 47] width 552 height 19
paste input "******"
type input "******"
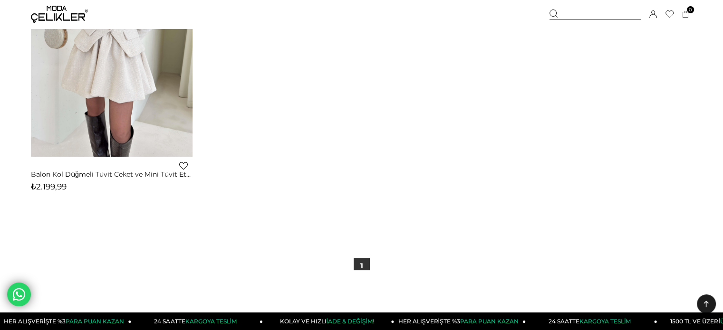
scroll to position [190, 0]
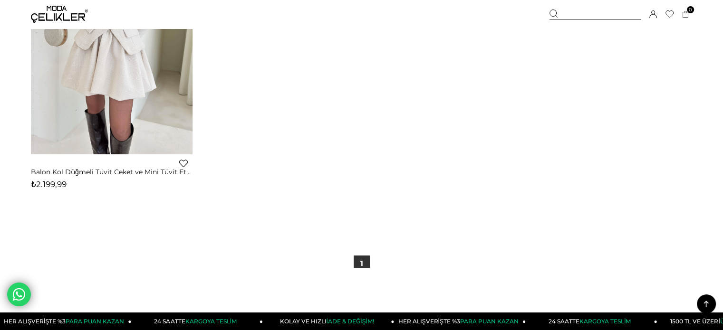
click at [58, 182] on span "₺2.199,99" at bounding box center [49, 185] width 36 height 10
copy span "2.199,99"
drag, startPoint x: 13, startPoint y: 29, endPoint x: 18, endPoint y: 24, distance: 6.7
click at [16, 27] on form "Menü Üye Girişi Üye Ol Hesabım Çıkış Yap Sepetim Favorilerim Yardım Sepetim 0 Ü…" at bounding box center [361, 53] width 723 height 430
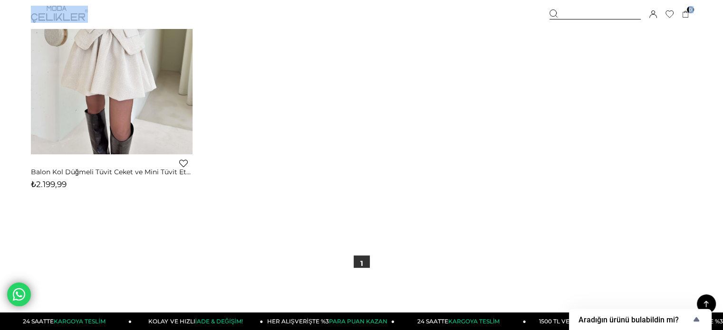
click at [570, 17] on div at bounding box center [595, 15] width 91 height 10
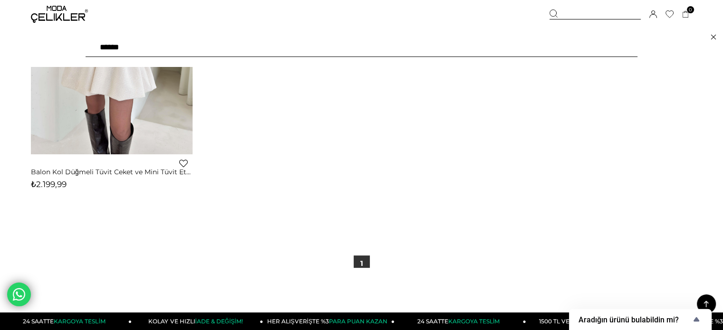
click at [531, 49] on input "******" at bounding box center [362, 47] width 552 height 19
paste input "text"
type input "******"
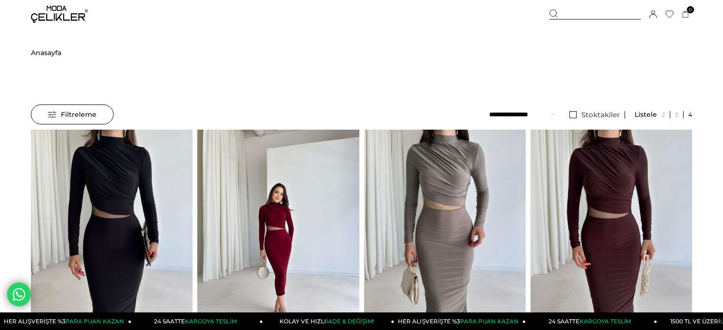
drag, startPoint x: 0, startPoint y: 0, endPoint x: 265, endPoint y: 193, distance: 328.0
click at [265, 193] on img at bounding box center [278, 237] width 162 height 215
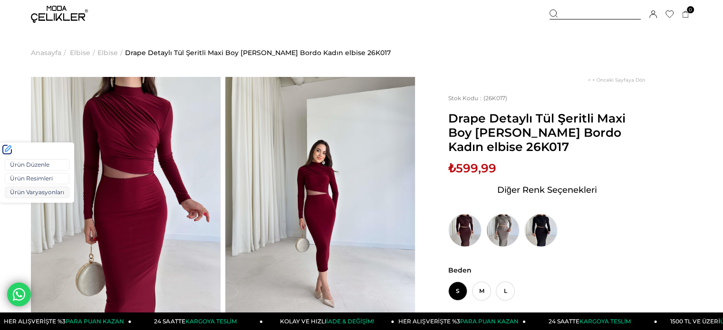
click at [40, 191] on link "Ürün Varyasyonları" at bounding box center [37, 192] width 65 height 11
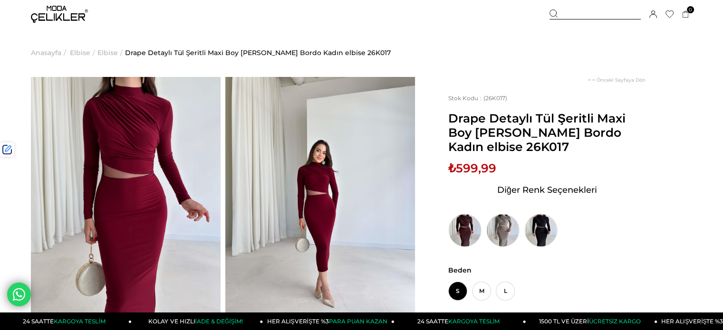
click at [464, 147] on span "Drape Detaylı Tül Şeritli Maxi Boy [PERSON_NAME] Bordo Kadın elbise 26K017" at bounding box center [546, 132] width 197 height 43
copy span "26K017"
drag, startPoint x: 578, startPoint y: 13, endPoint x: 570, endPoint y: 20, distance: 11.4
click at [578, 12] on div at bounding box center [595, 15] width 91 height 10
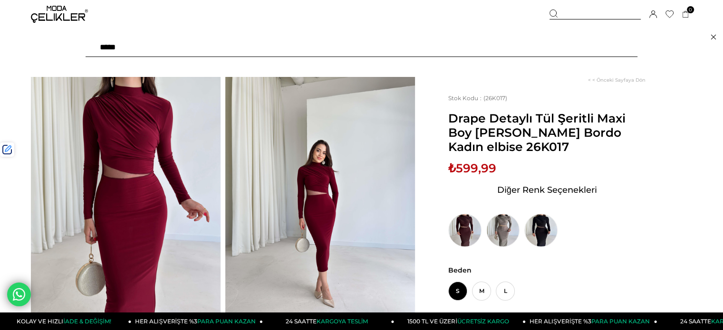
click at [541, 48] on input "text" at bounding box center [362, 47] width 552 height 19
paste input "******"
type input "******"
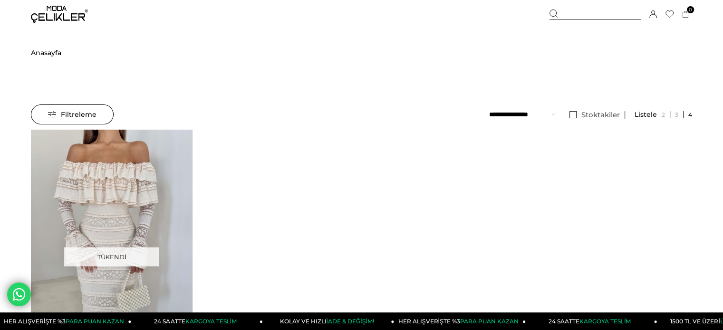
drag, startPoint x: 563, startPoint y: 11, endPoint x: 542, endPoint y: 32, distance: 29.2
click at [563, 11] on div at bounding box center [595, 15] width 91 height 10
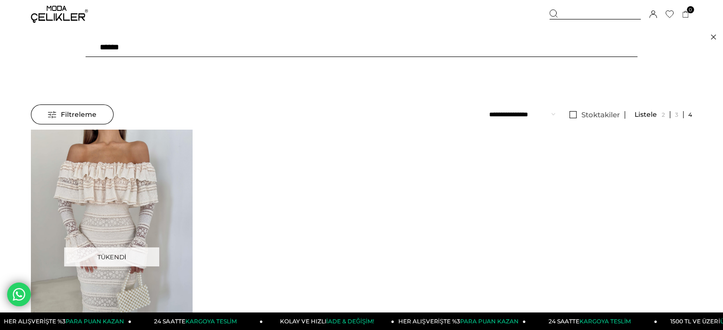
click at [536, 36] on div "****** ***" at bounding box center [361, 48] width 723 height 38
click at [531, 48] on input "******" at bounding box center [362, 47] width 552 height 19
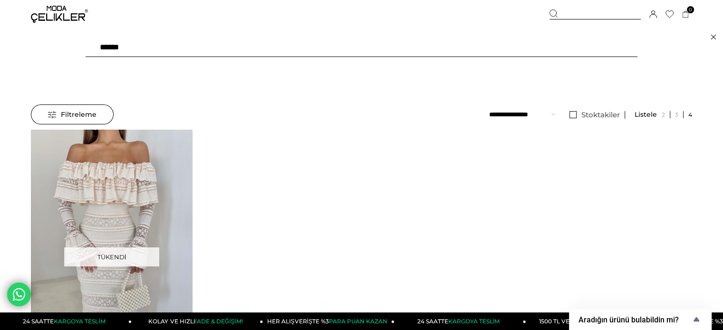
paste input "text"
type input "******"
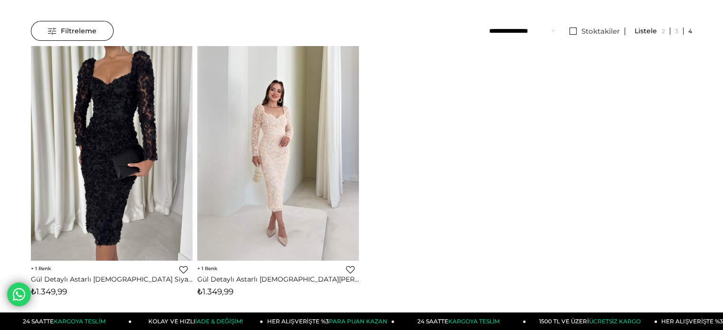
scroll to position [143, 0]
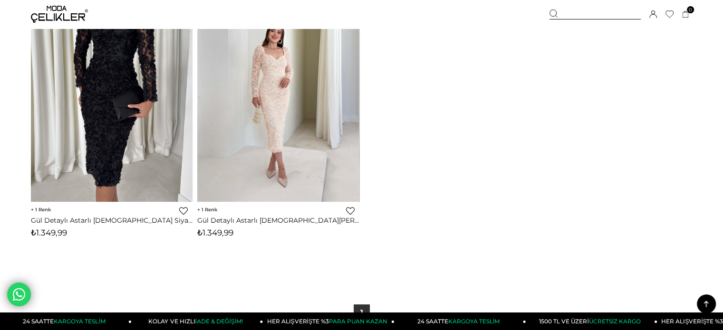
click at [222, 234] on span "₺1.349,99" at bounding box center [215, 233] width 36 height 10
drag, startPoint x: 222, startPoint y: 234, endPoint x: 177, endPoint y: 140, distance: 105.0
click at [222, 234] on span "₺1.349,99" at bounding box center [215, 233] width 36 height 10
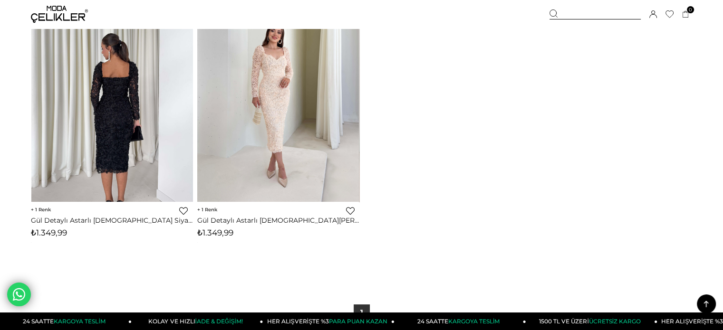
copy span "1.349,99"
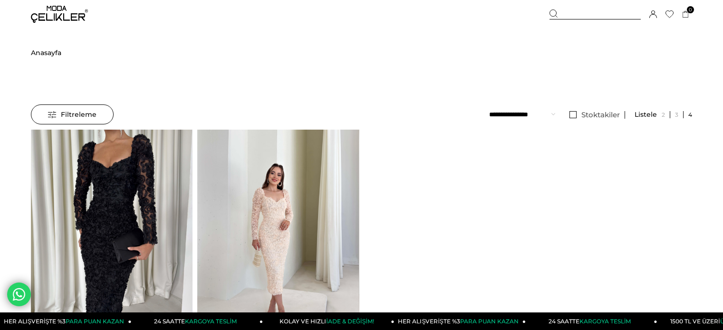
click at [242, 213] on img at bounding box center [278, 237] width 162 height 215
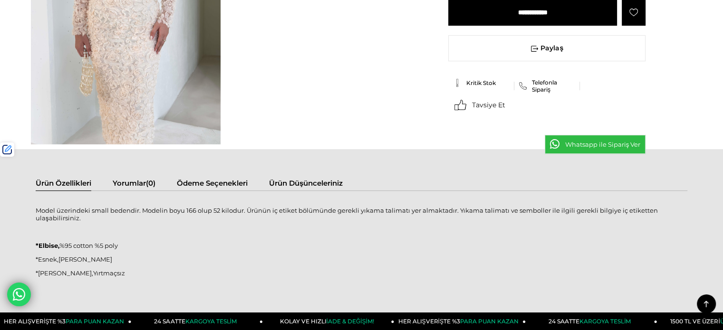
scroll to position [520, 0]
